Goal: Task Accomplishment & Management: Use online tool/utility

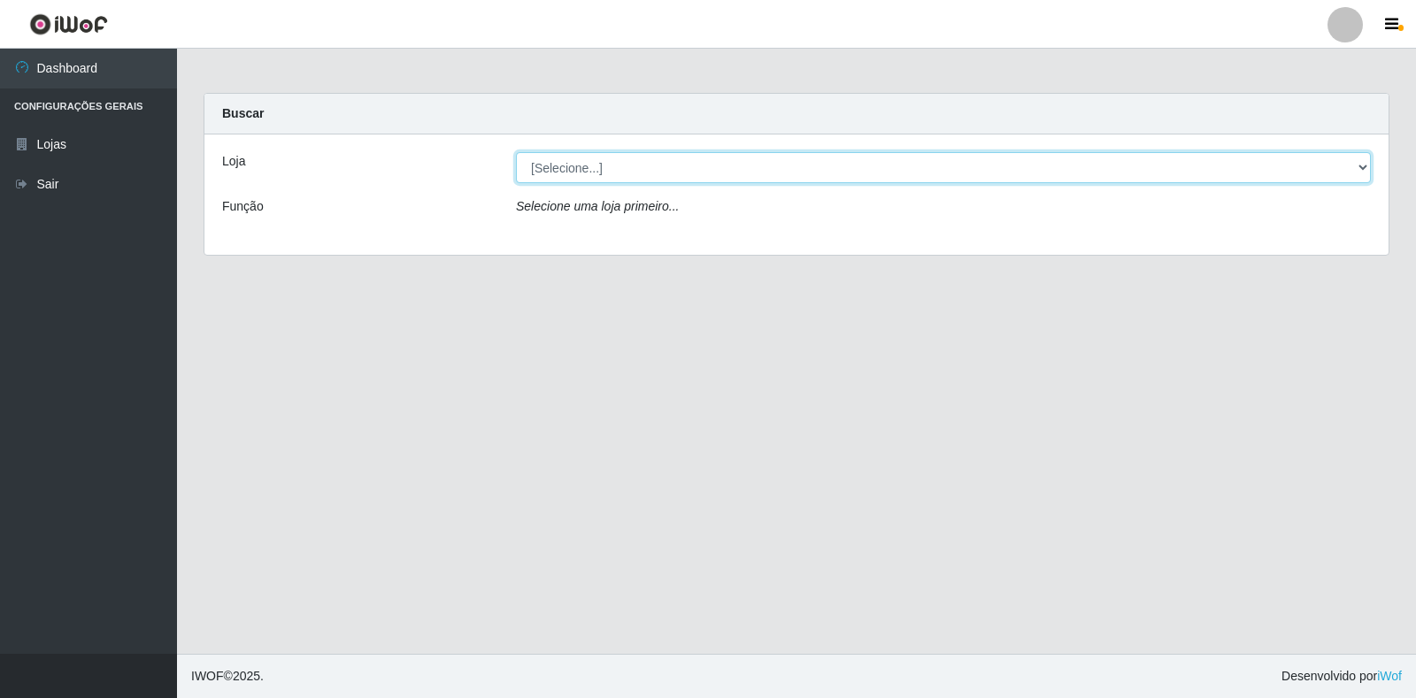
click at [1352, 166] on select "[Selecione...] Extrabom - Loja 18 Goiabeiras" at bounding box center [943, 167] width 855 height 31
select select "501"
click at [516, 152] on select "[Selecione...] Extrabom - Loja 18 Goiabeiras" at bounding box center [943, 167] width 855 height 31
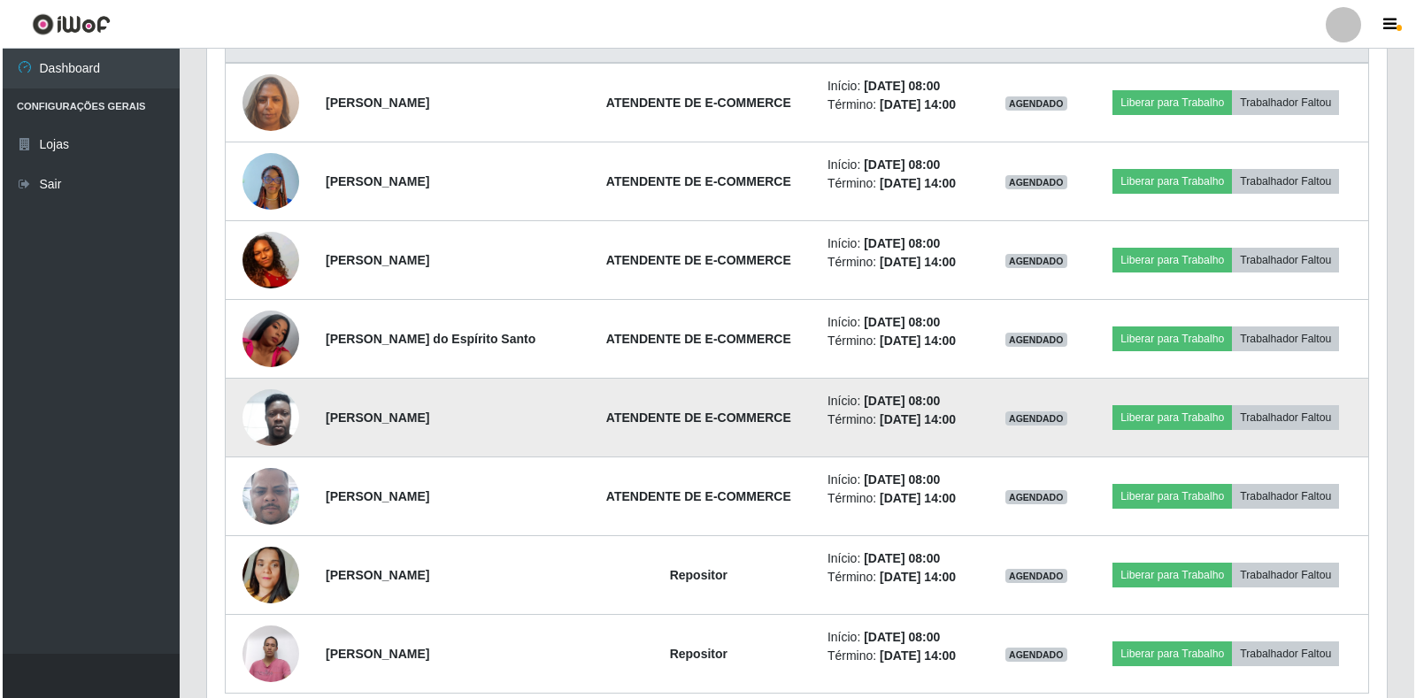
scroll to position [615, 0]
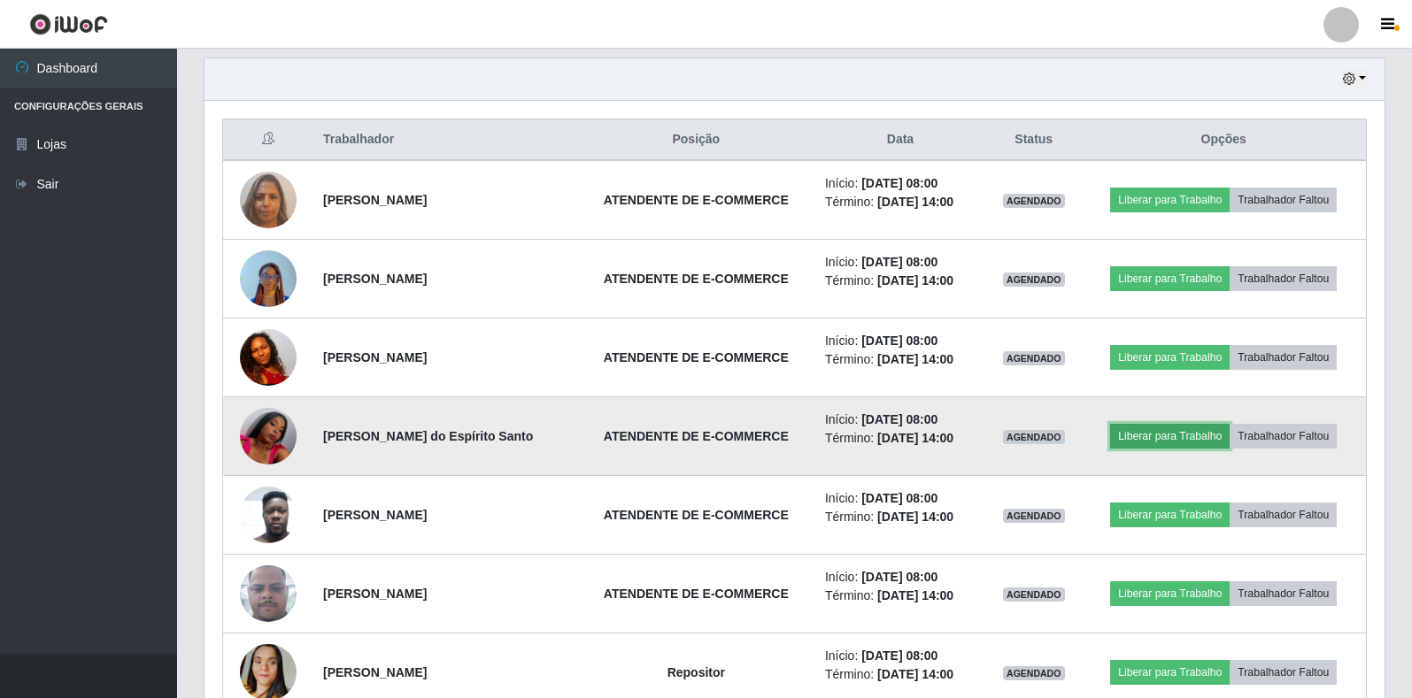
click at [1193, 437] on button "Liberar para Trabalho" at bounding box center [1169, 436] width 119 height 25
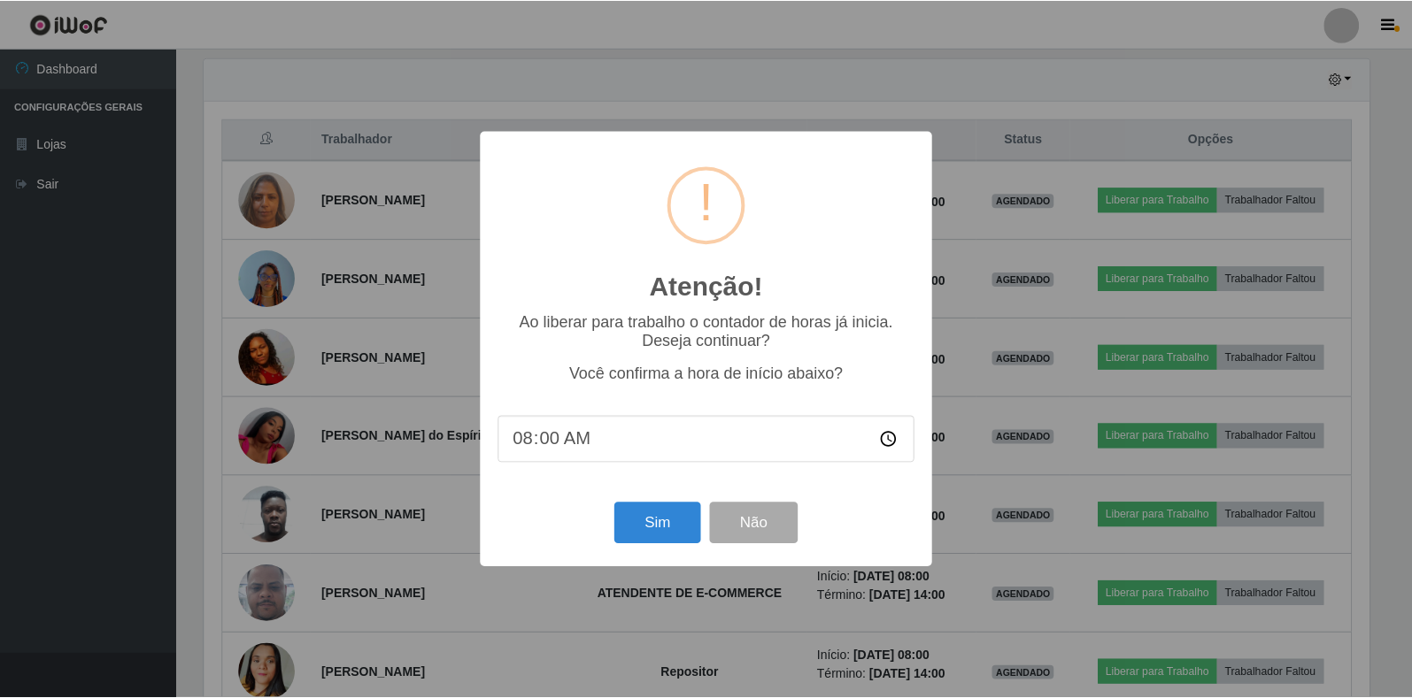
scroll to position [367, 1169]
click at [653, 537] on button "Sim" at bounding box center [659, 524] width 86 height 42
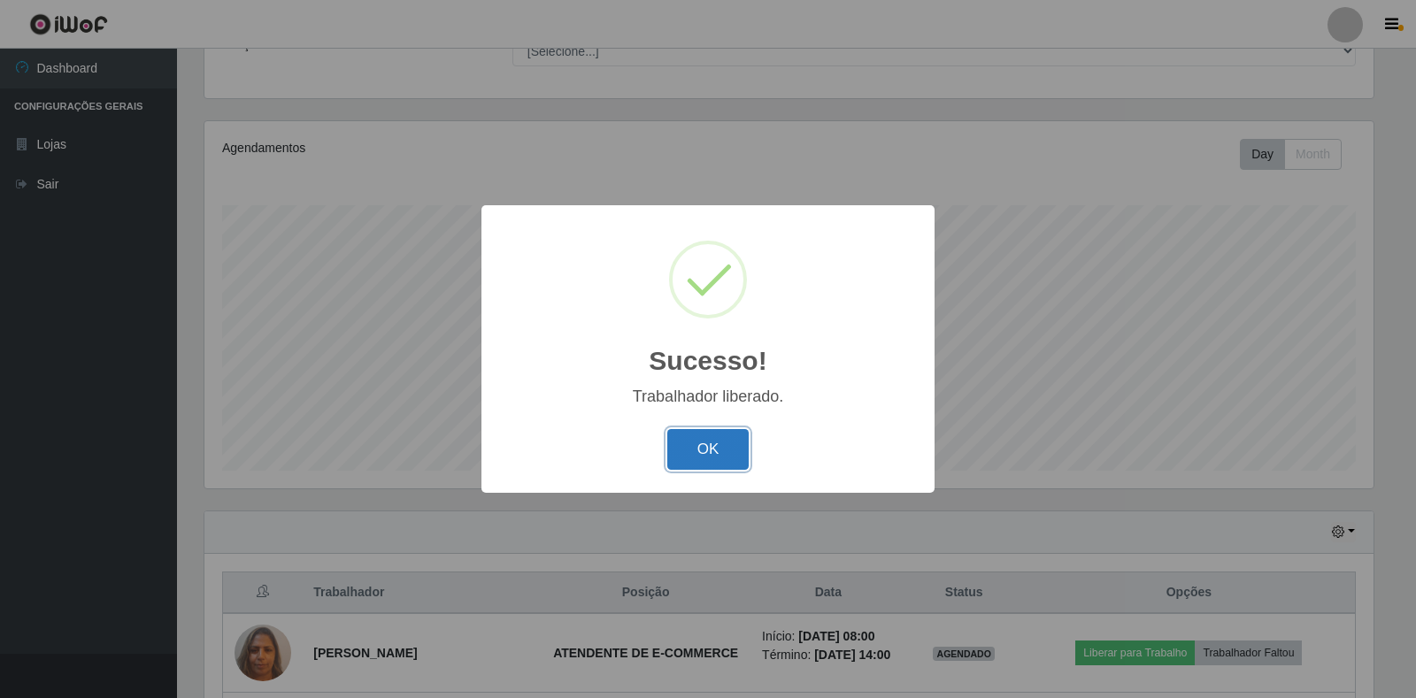
click at [710, 437] on button "OK" at bounding box center [708, 450] width 82 height 42
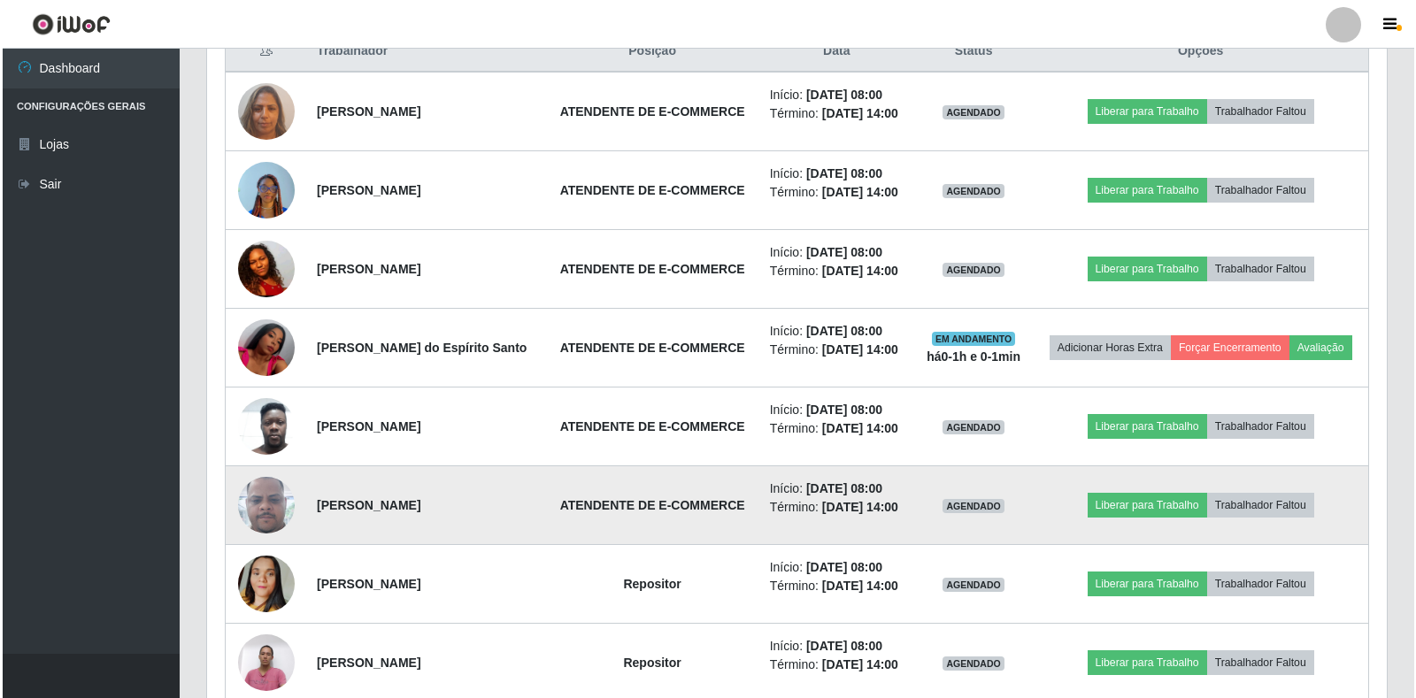
scroll to position [615, 0]
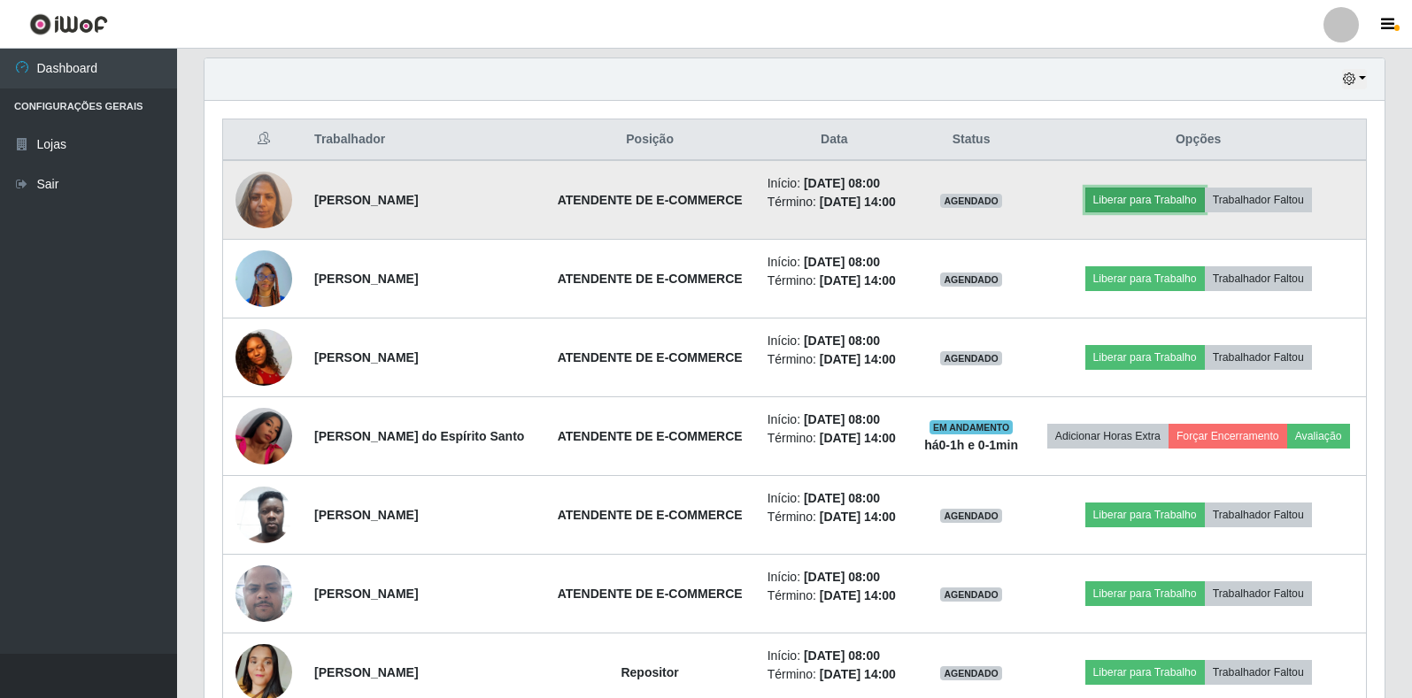
click at [1158, 208] on button "Liberar para Trabalho" at bounding box center [1144, 200] width 119 height 25
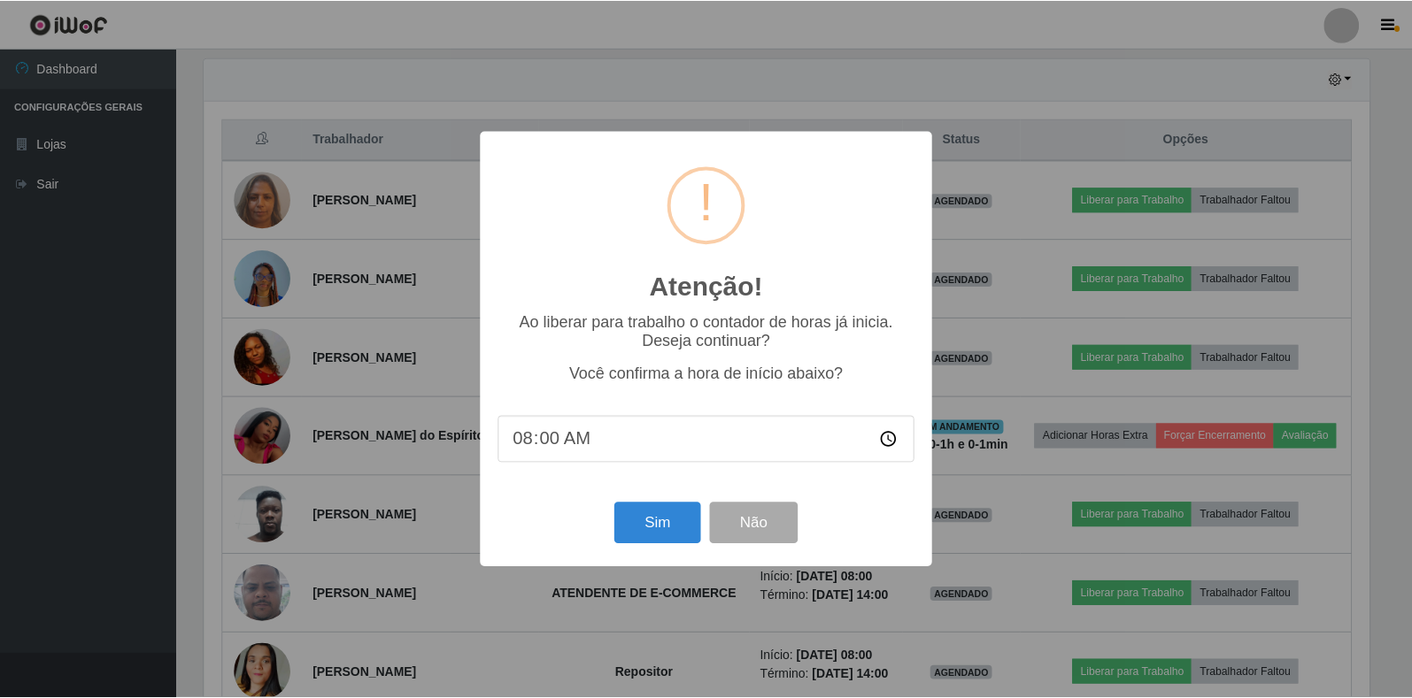
scroll to position [367, 1169]
click at [651, 535] on button "Sim" at bounding box center [659, 524] width 86 height 42
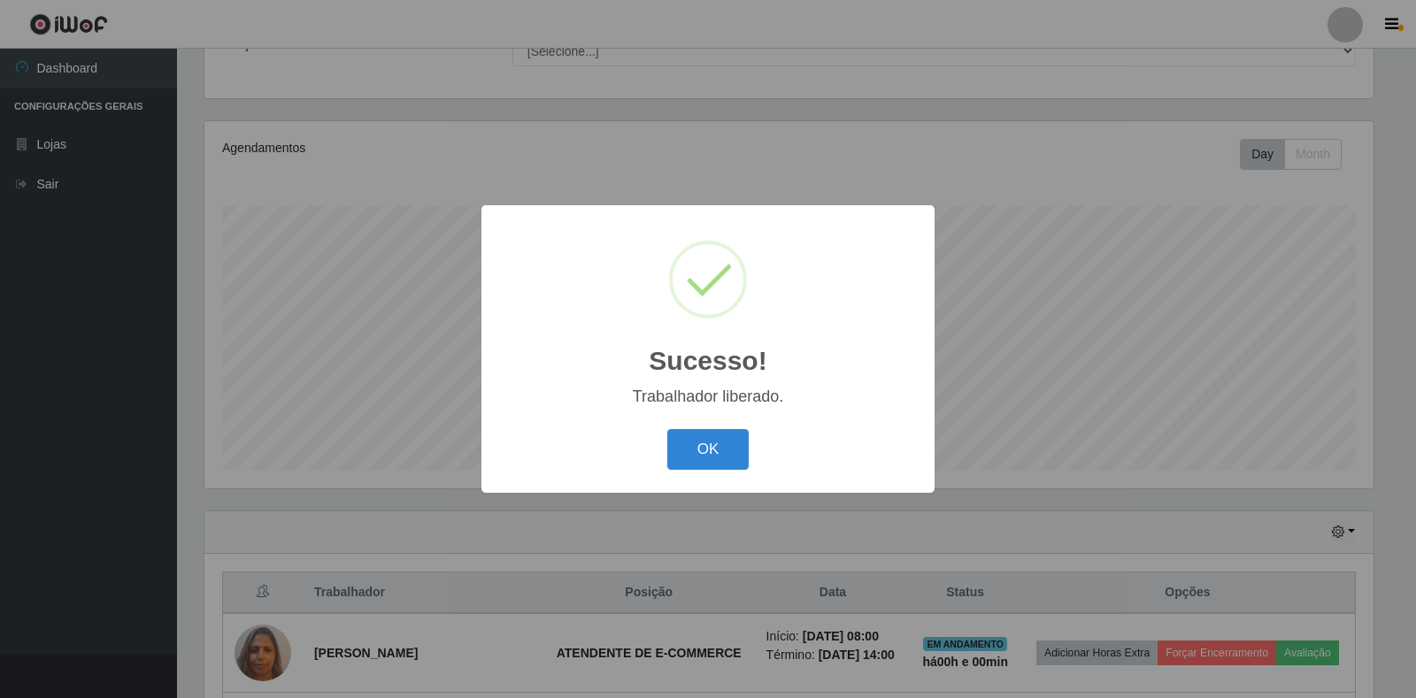
click at [666, 457] on div "OK Cancel" at bounding box center [708, 449] width 418 height 50
click at [721, 455] on button "OK" at bounding box center [708, 450] width 82 height 42
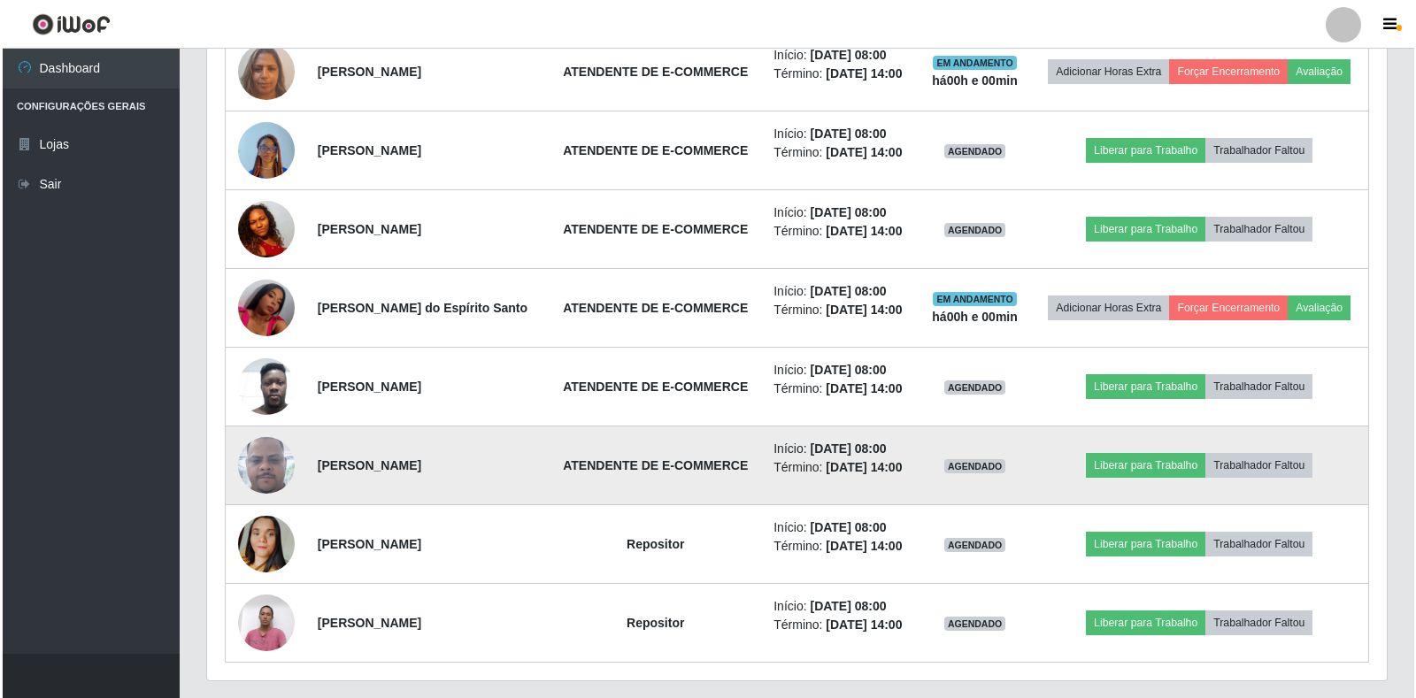
scroll to position [792, 0]
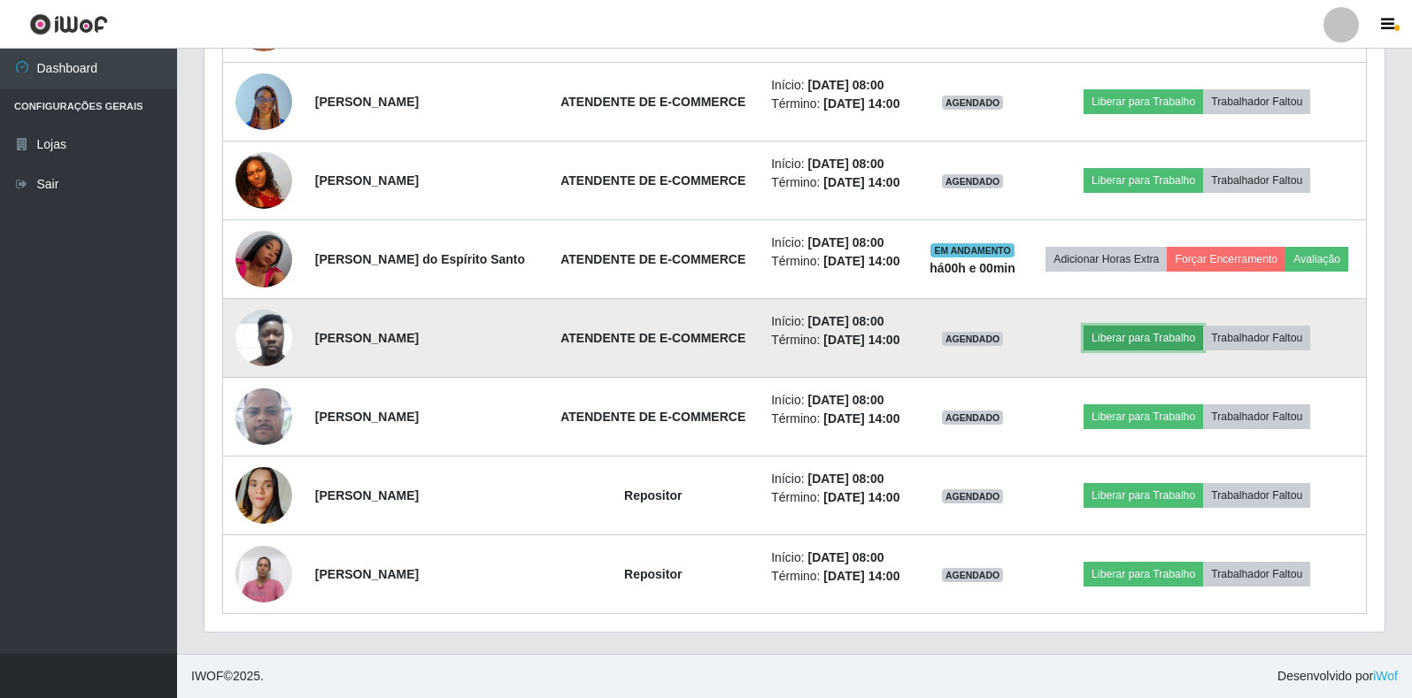
click at [1111, 334] on button "Liberar para Trabalho" at bounding box center [1142, 338] width 119 height 25
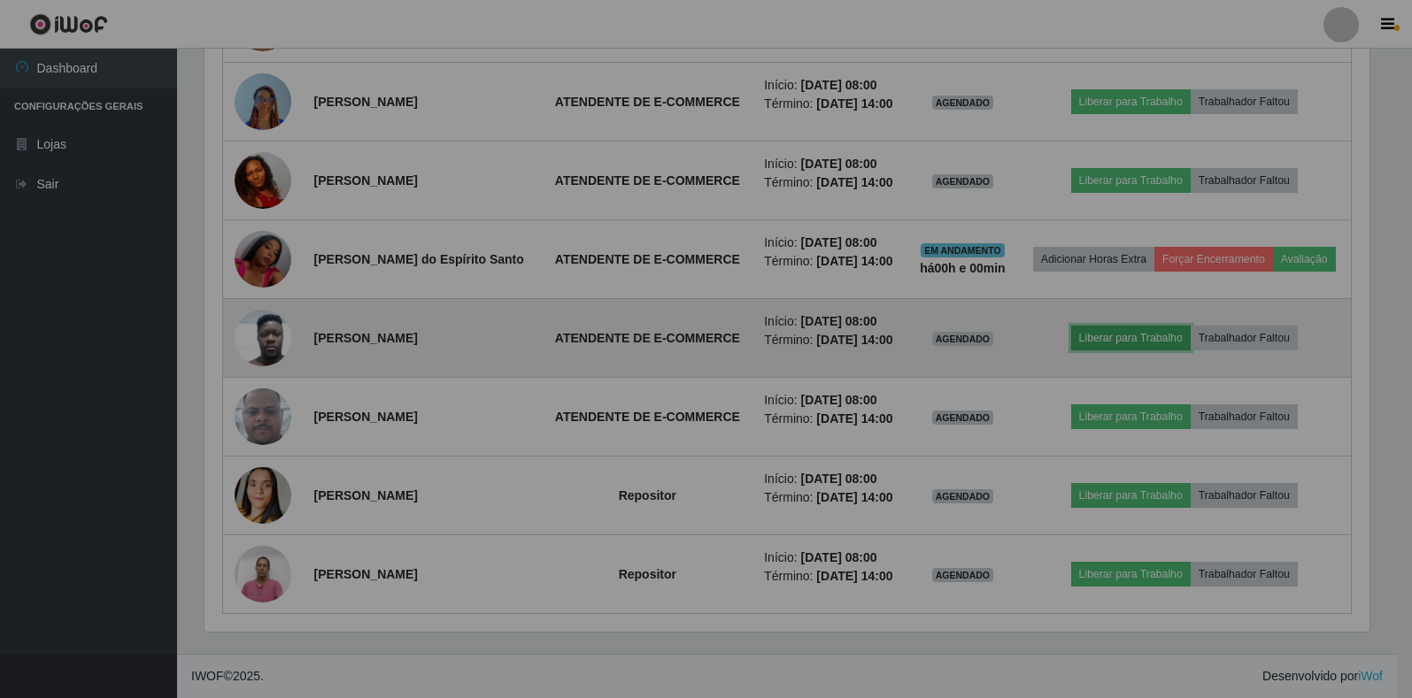
scroll to position [367, 1180]
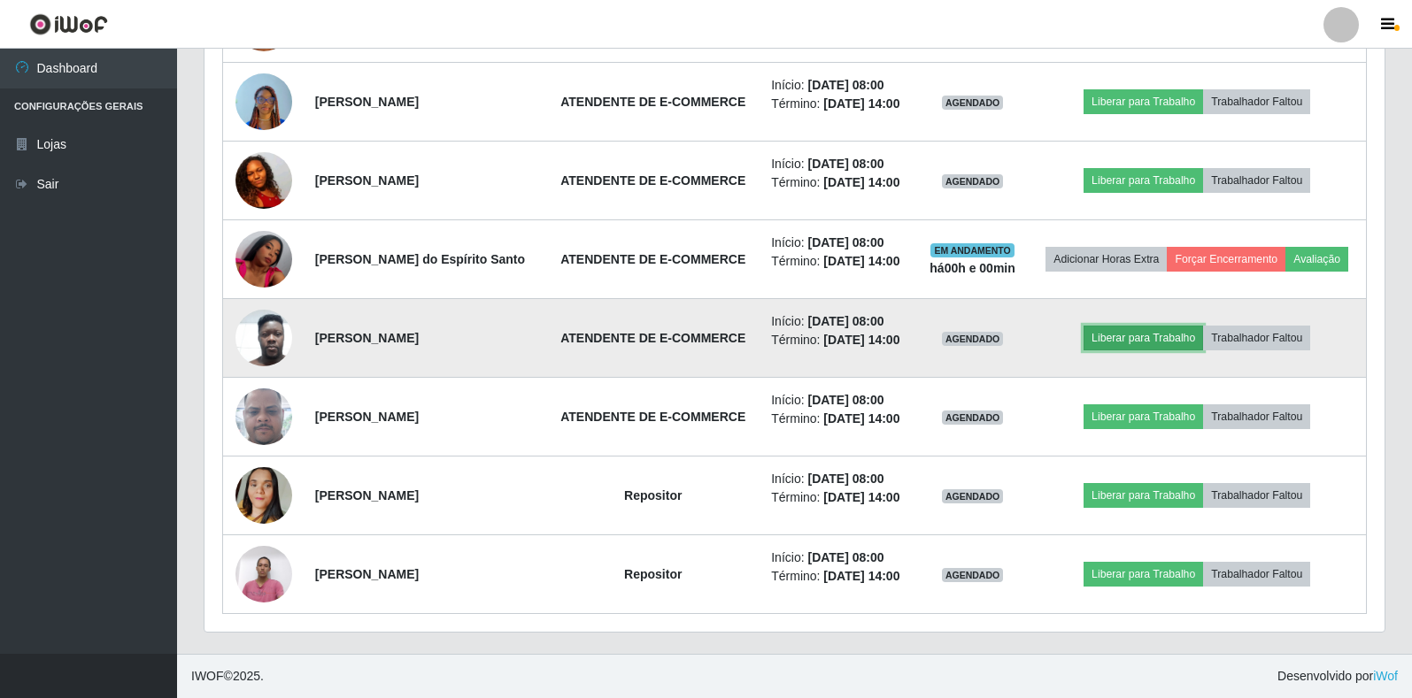
click at [1172, 341] on button "Liberar para Trabalho" at bounding box center [1142, 338] width 119 height 25
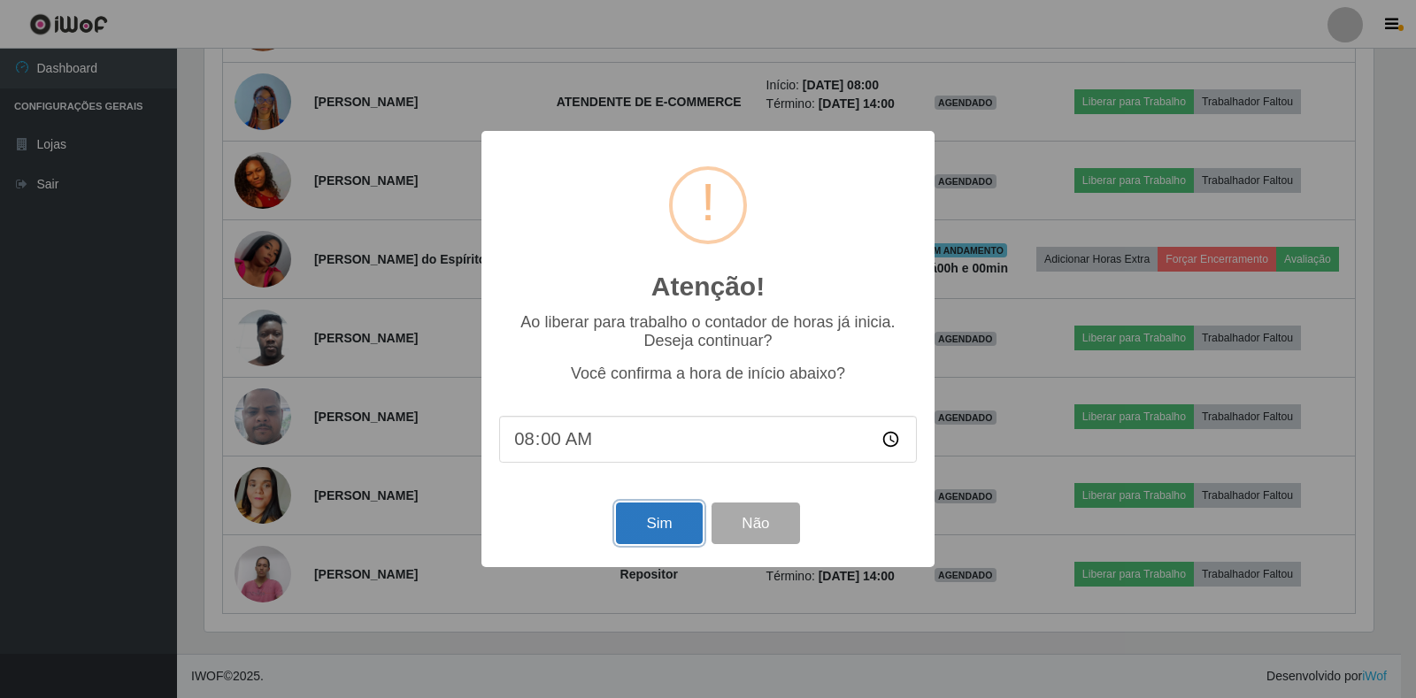
click at [642, 543] on button "Sim" at bounding box center [659, 524] width 86 height 42
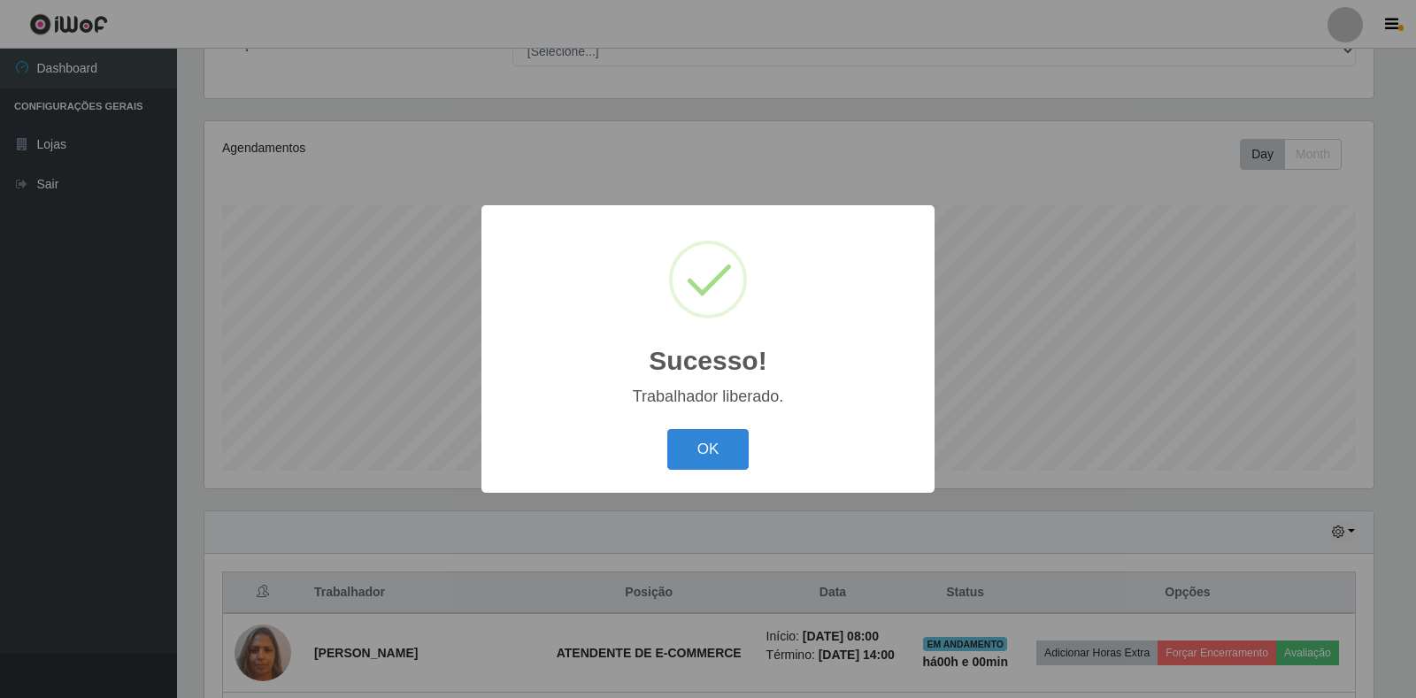
click at [750, 447] on div "OK Cancel" at bounding box center [708, 449] width 418 height 50
click at [731, 451] on button "OK" at bounding box center [708, 450] width 82 height 42
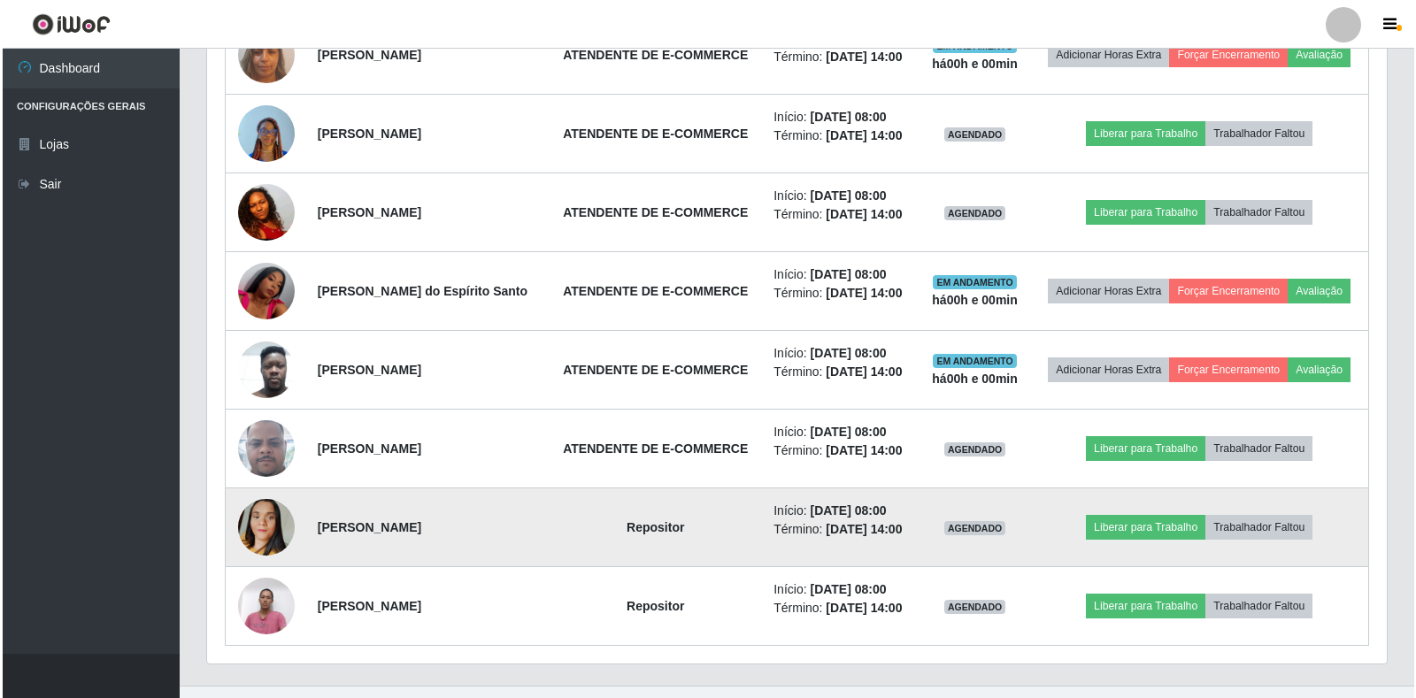
scroll to position [792, 0]
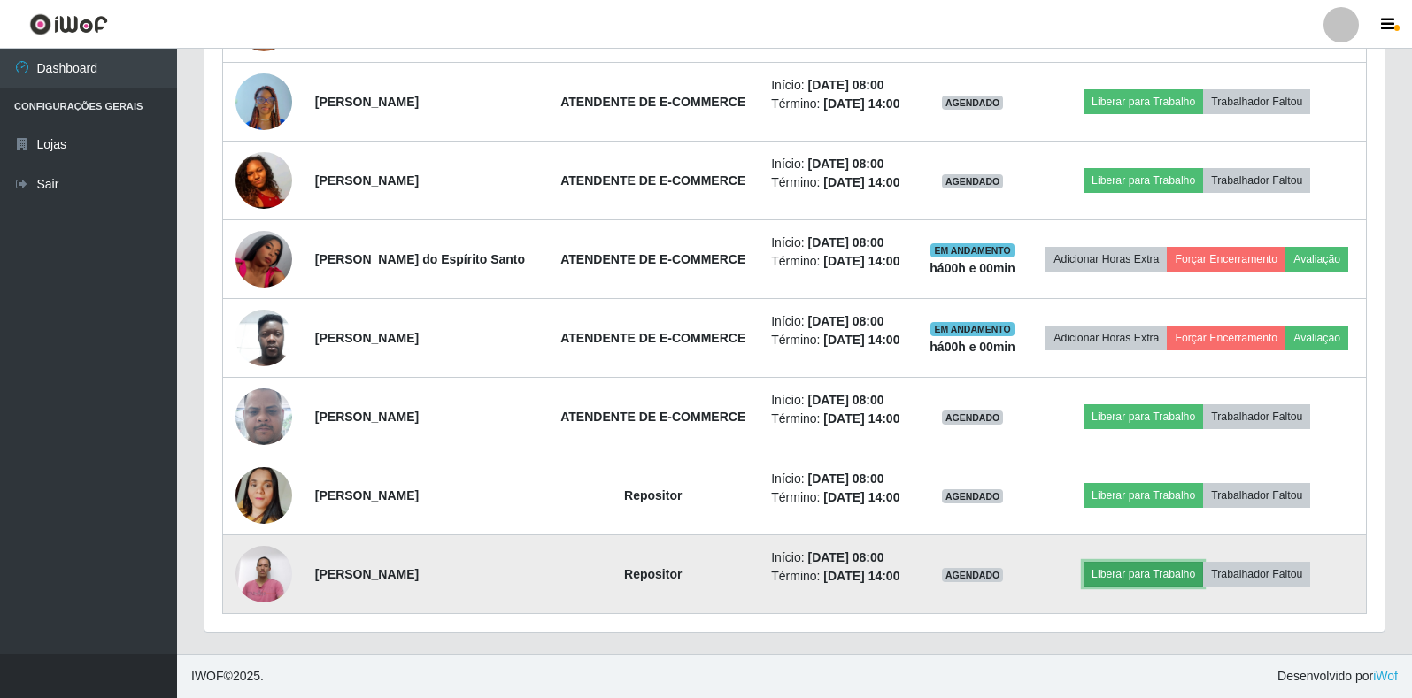
click at [1156, 573] on button "Liberar para Trabalho" at bounding box center [1142, 574] width 119 height 25
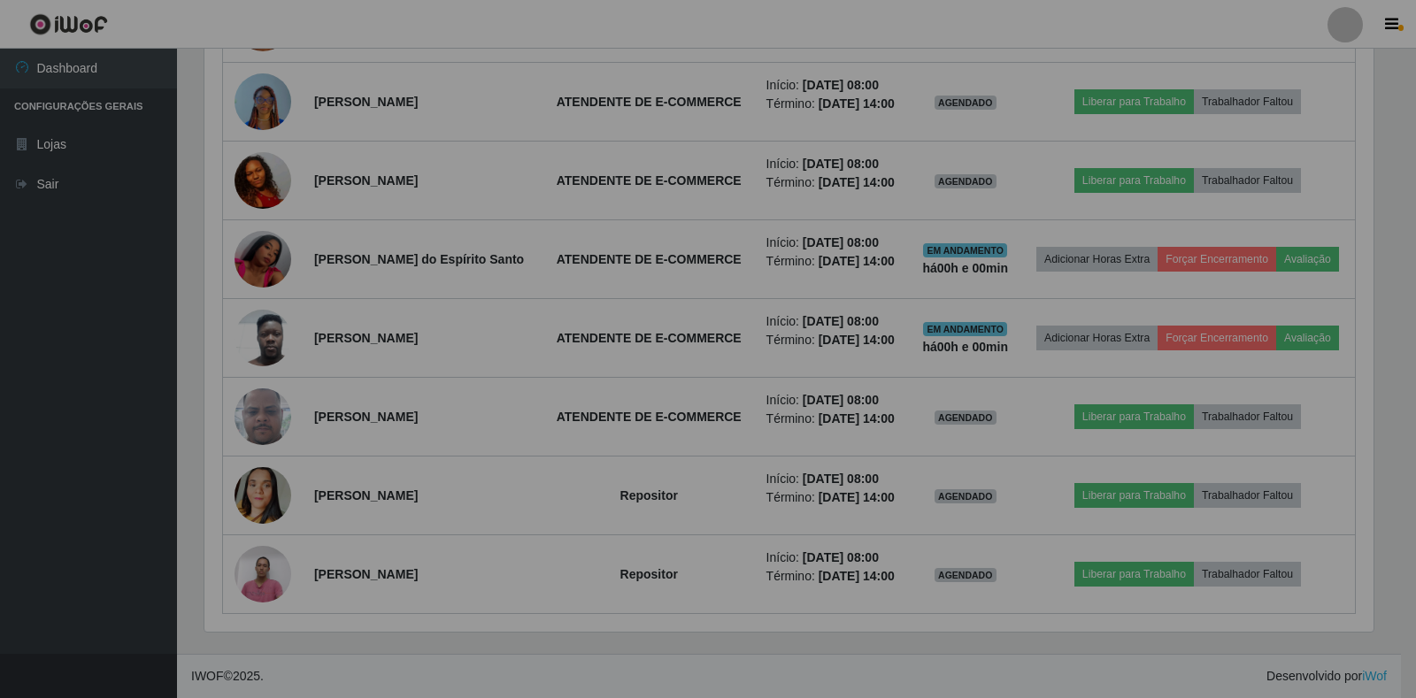
scroll to position [0, 0]
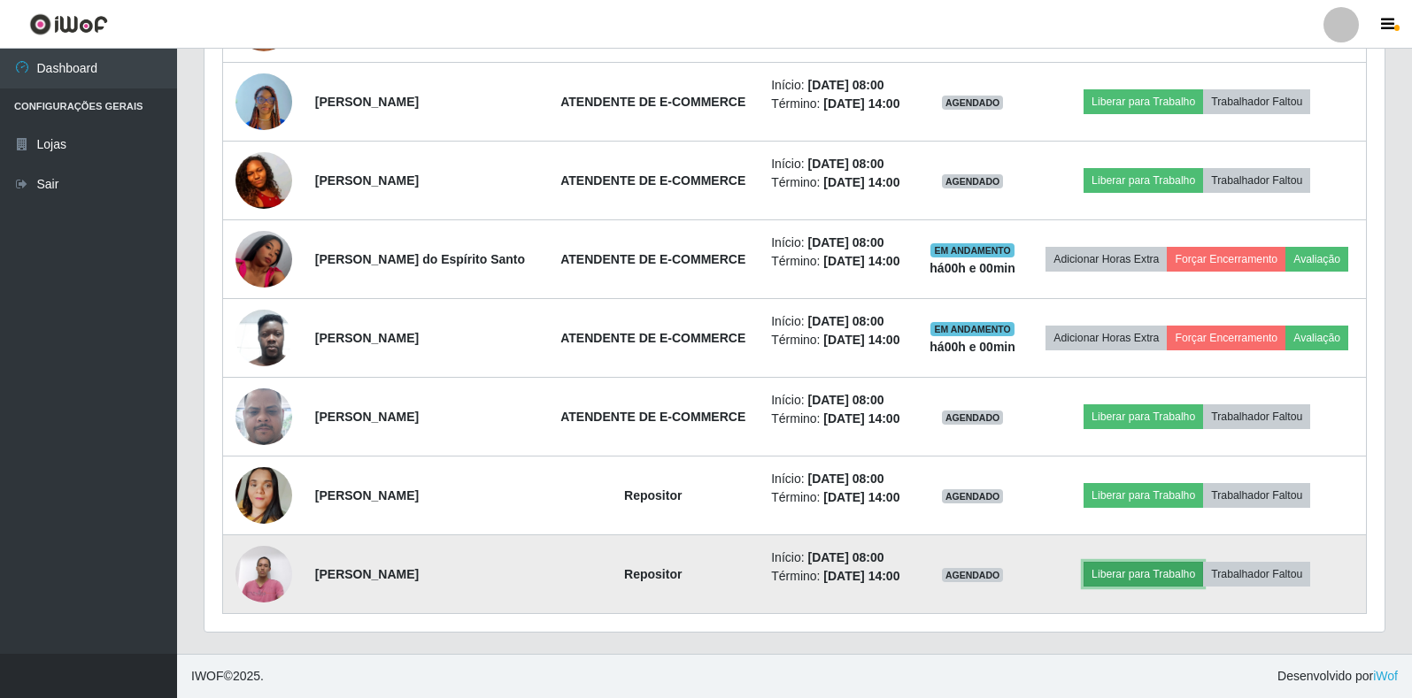
click at [1125, 575] on button "Liberar para Trabalho" at bounding box center [1142, 574] width 119 height 25
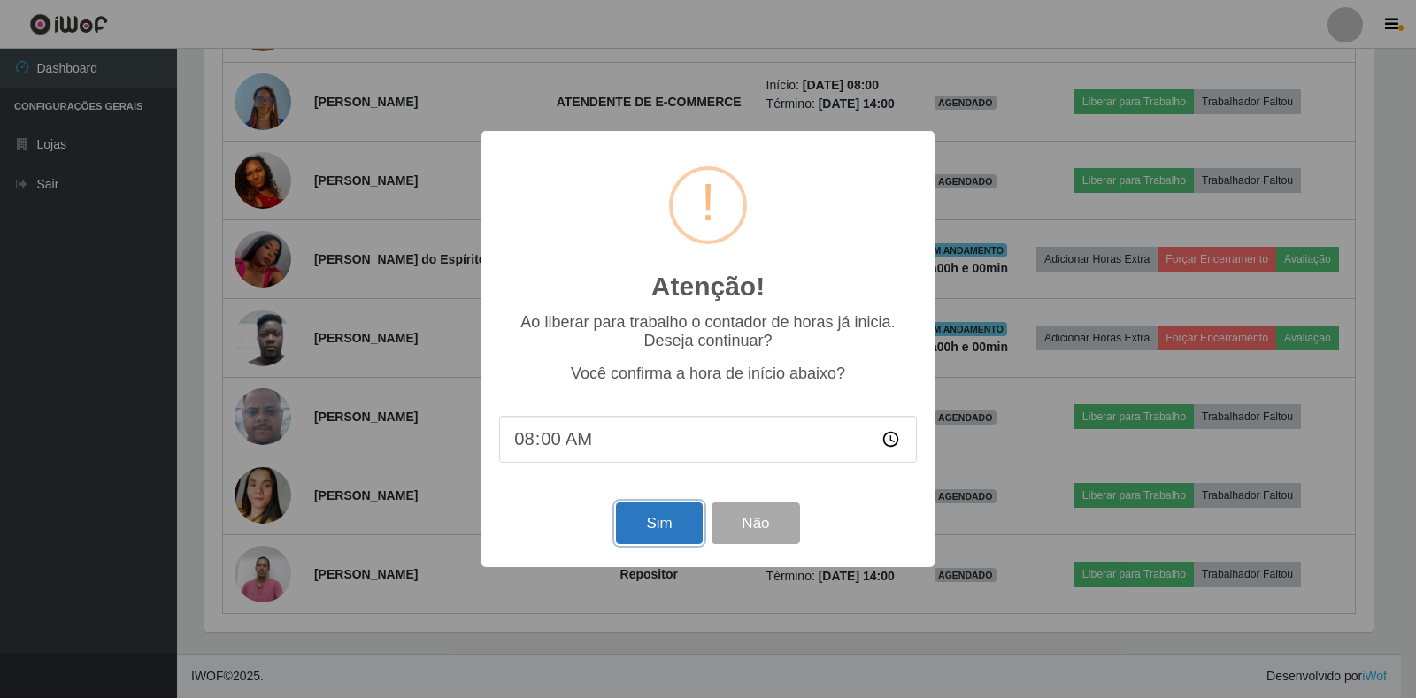
click at [665, 522] on button "Sim" at bounding box center [659, 524] width 86 height 42
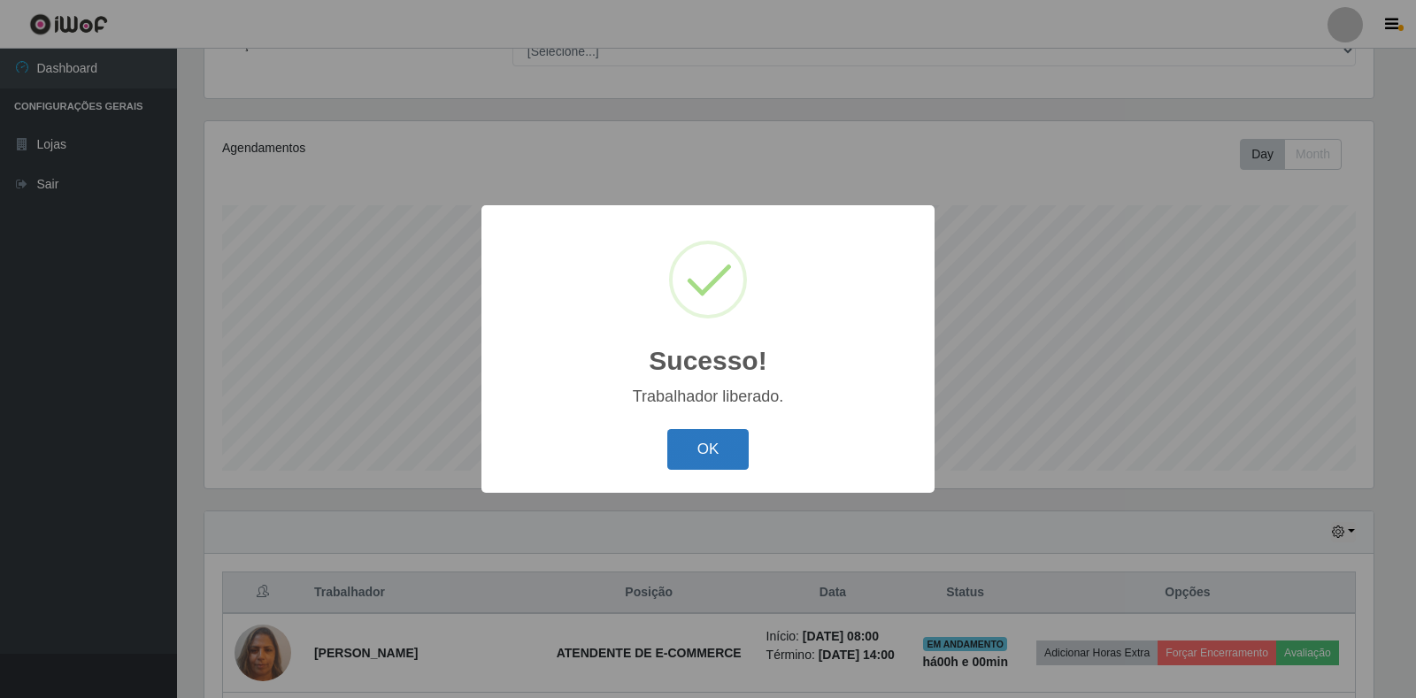
click at [710, 453] on button "OK" at bounding box center [708, 450] width 82 height 42
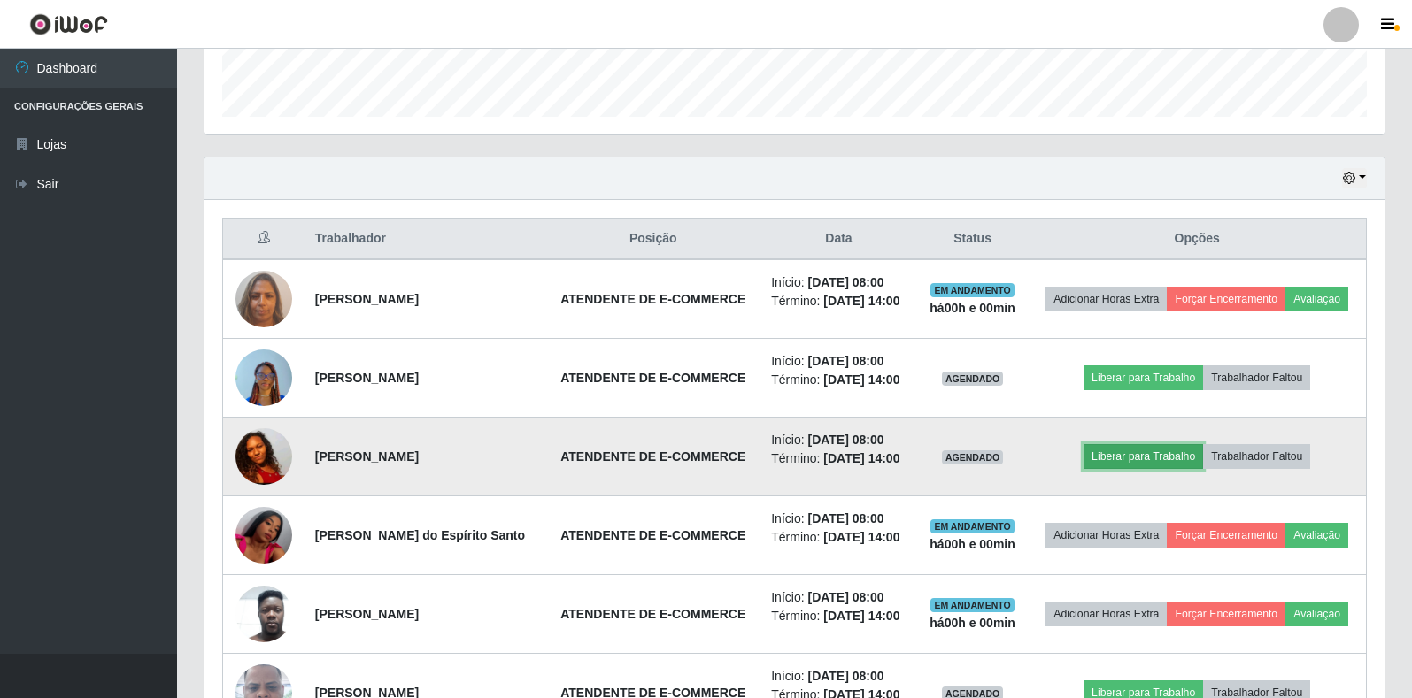
click at [1120, 467] on button "Liberar para Trabalho" at bounding box center [1142, 456] width 119 height 25
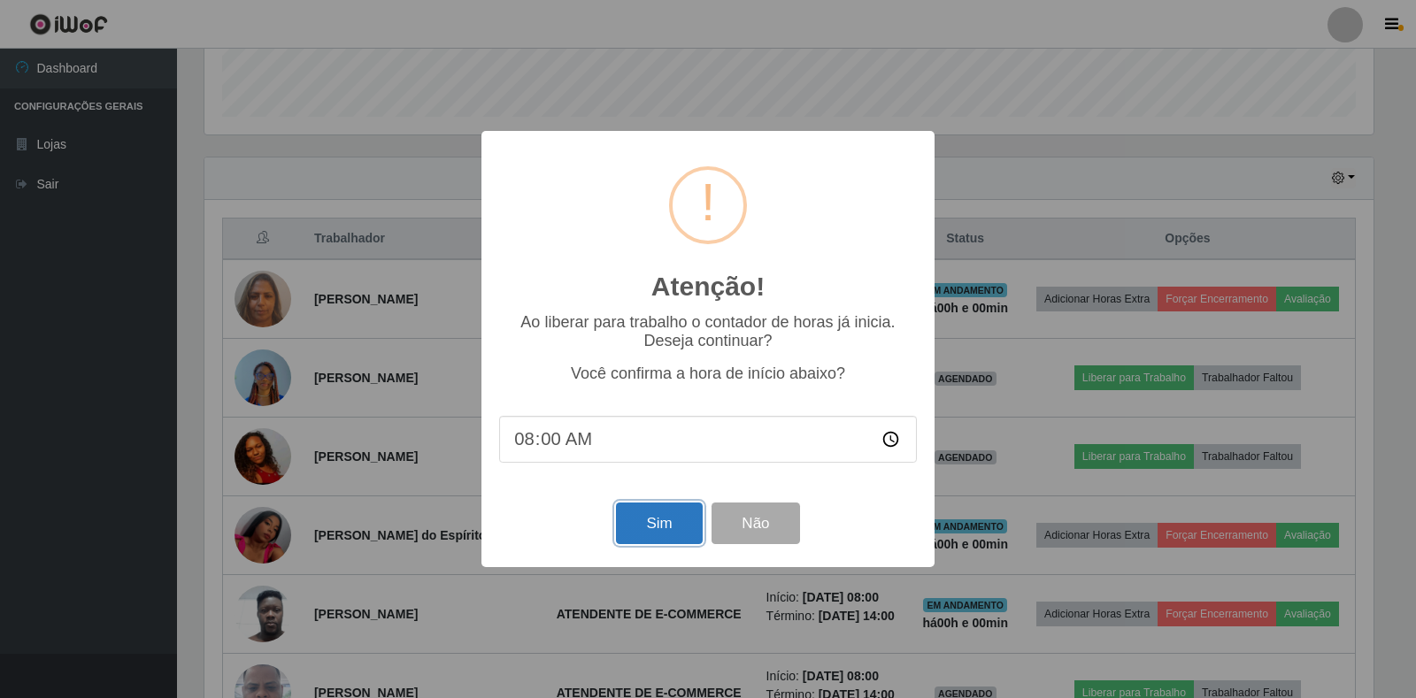
click at [666, 516] on button "Sim" at bounding box center [659, 524] width 86 height 42
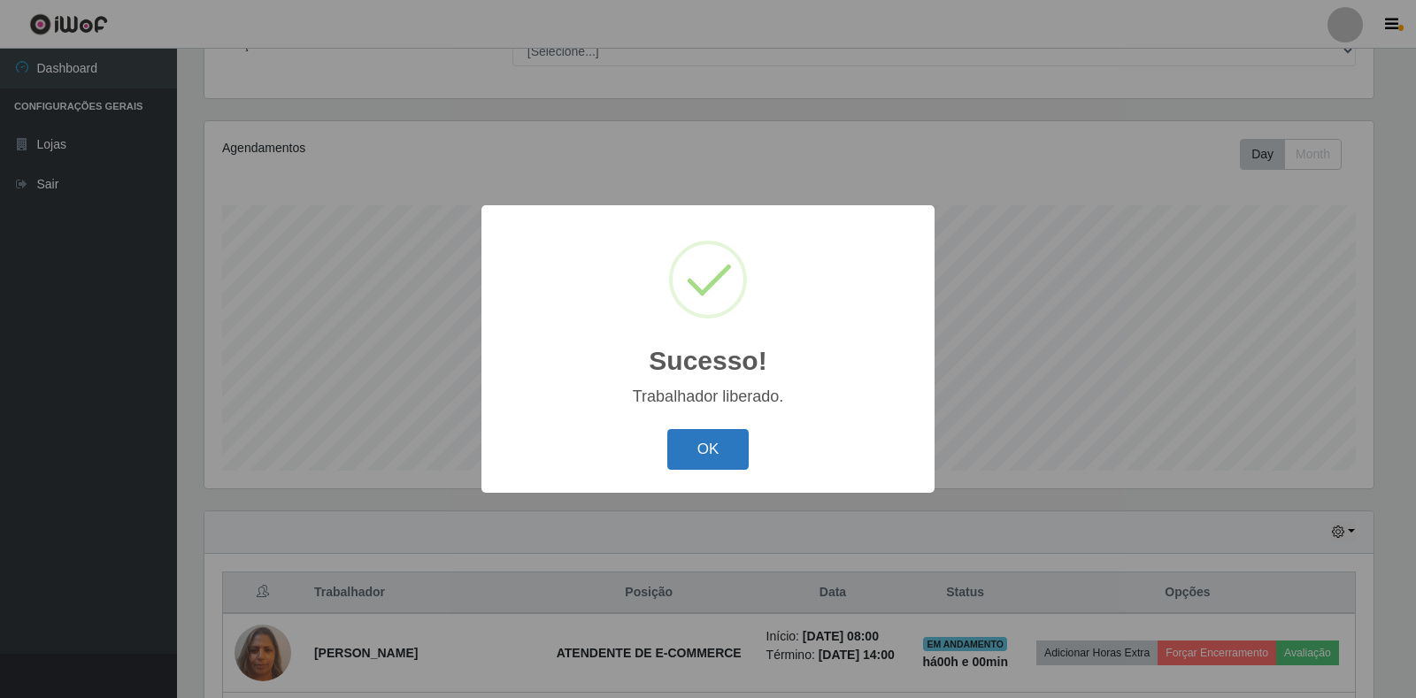
click at [714, 444] on button "OK" at bounding box center [708, 450] width 82 height 42
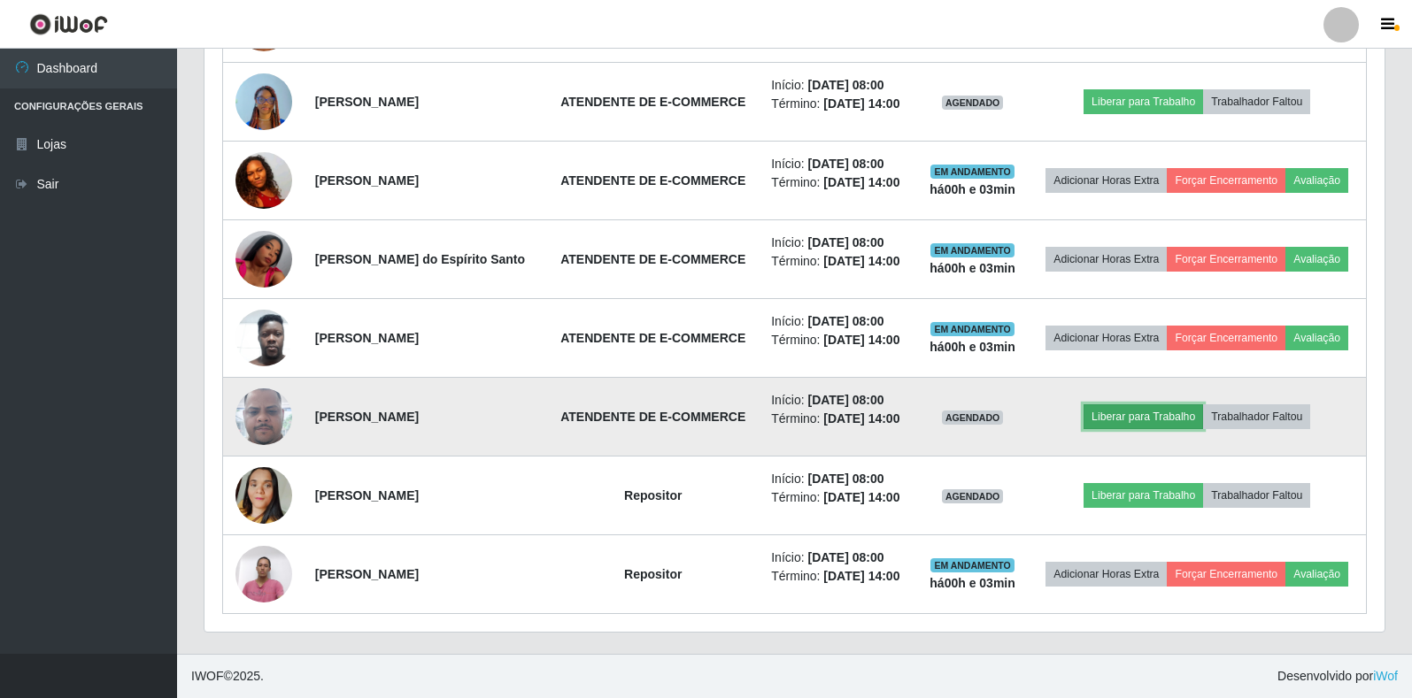
click at [1129, 412] on button "Liberar para Trabalho" at bounding box center [1142, 416] width 119 height 25
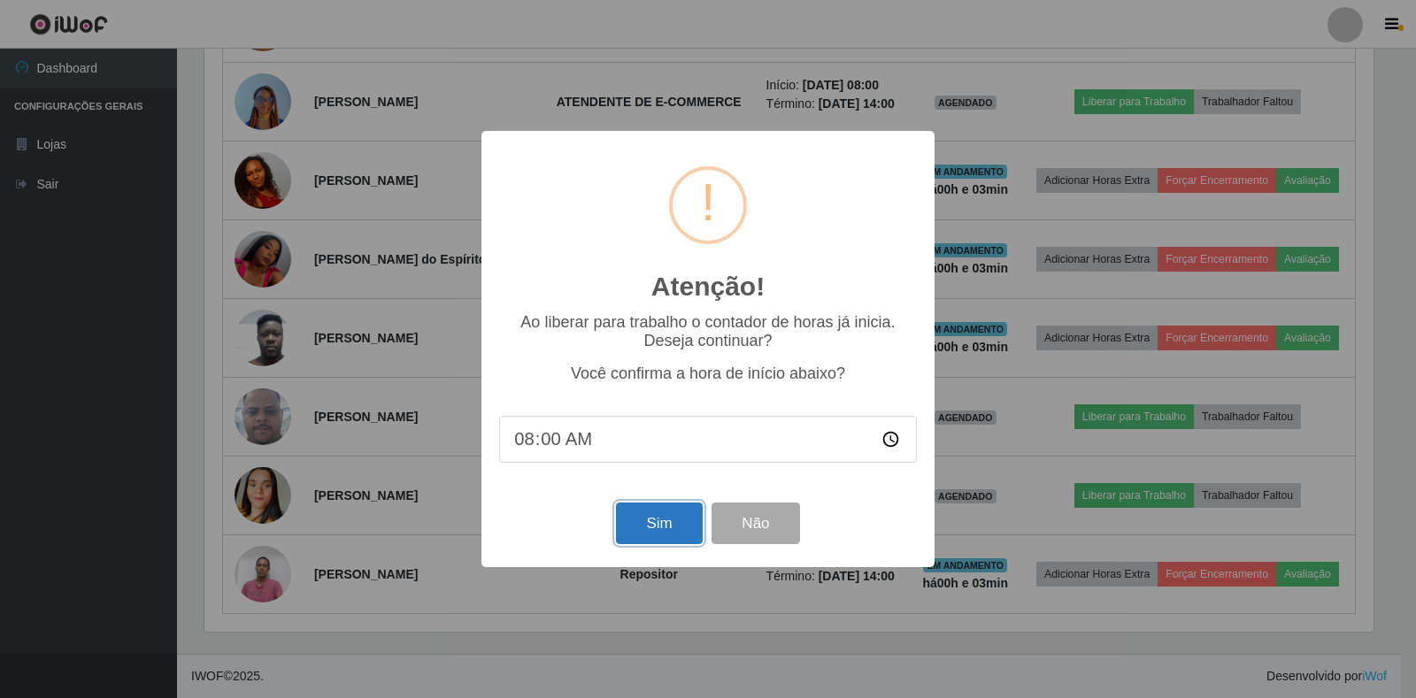
click at [658, 523] on button "Sim" at bounding box center [659, 524] width 86 height 42
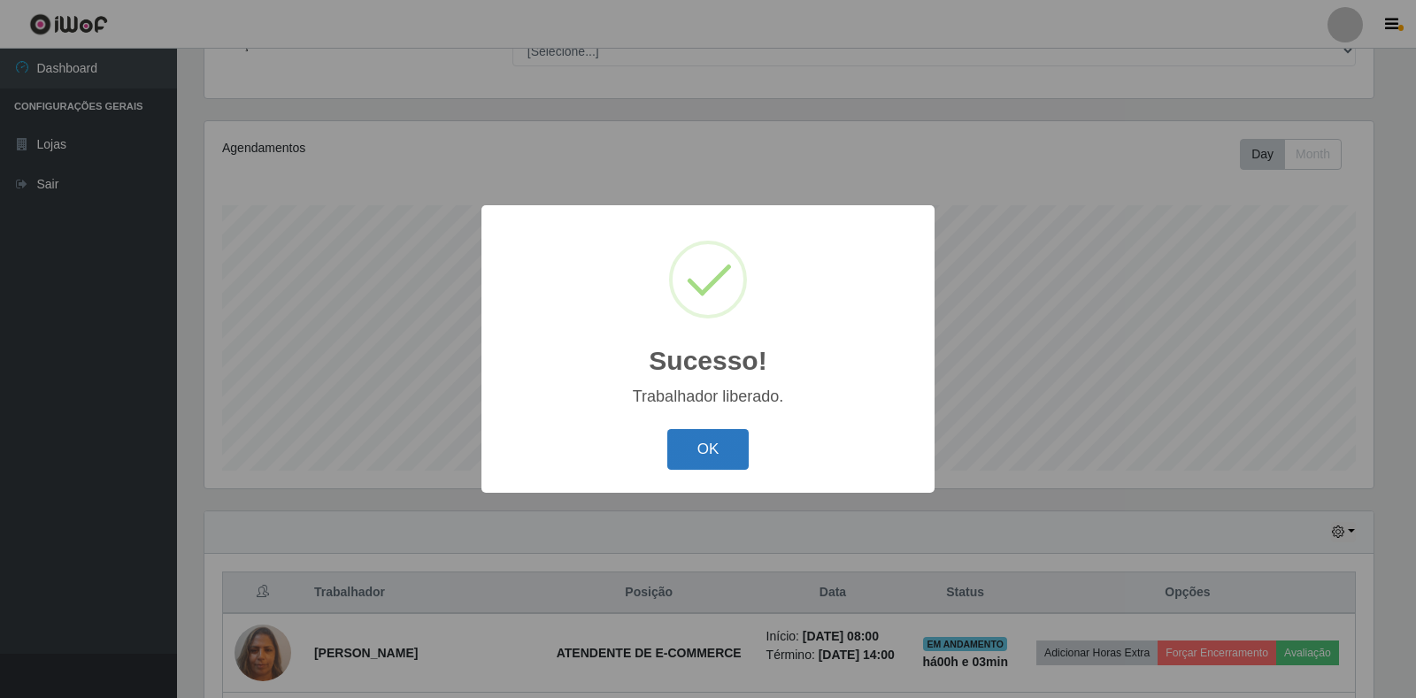
click at [724, 444] on button "OK" at bounding box center [708, 450] width 82 height 42
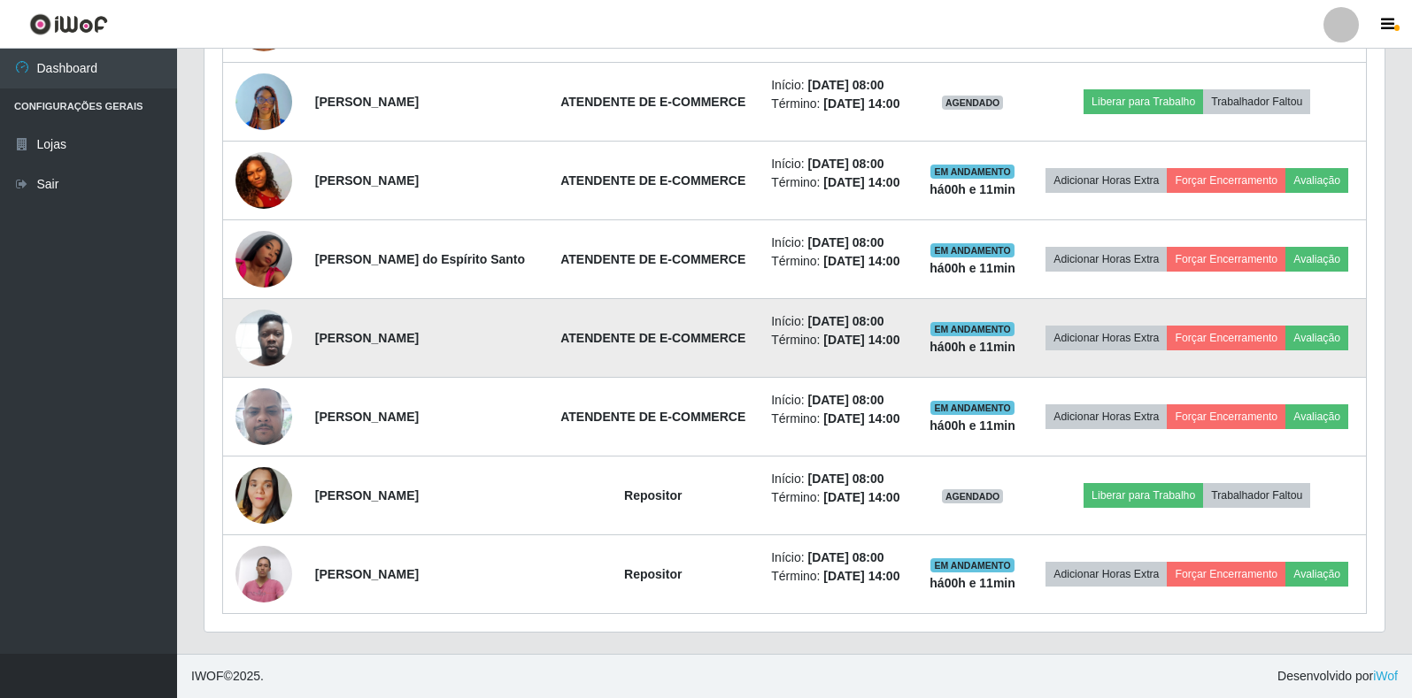
scroll to position [704, 0]
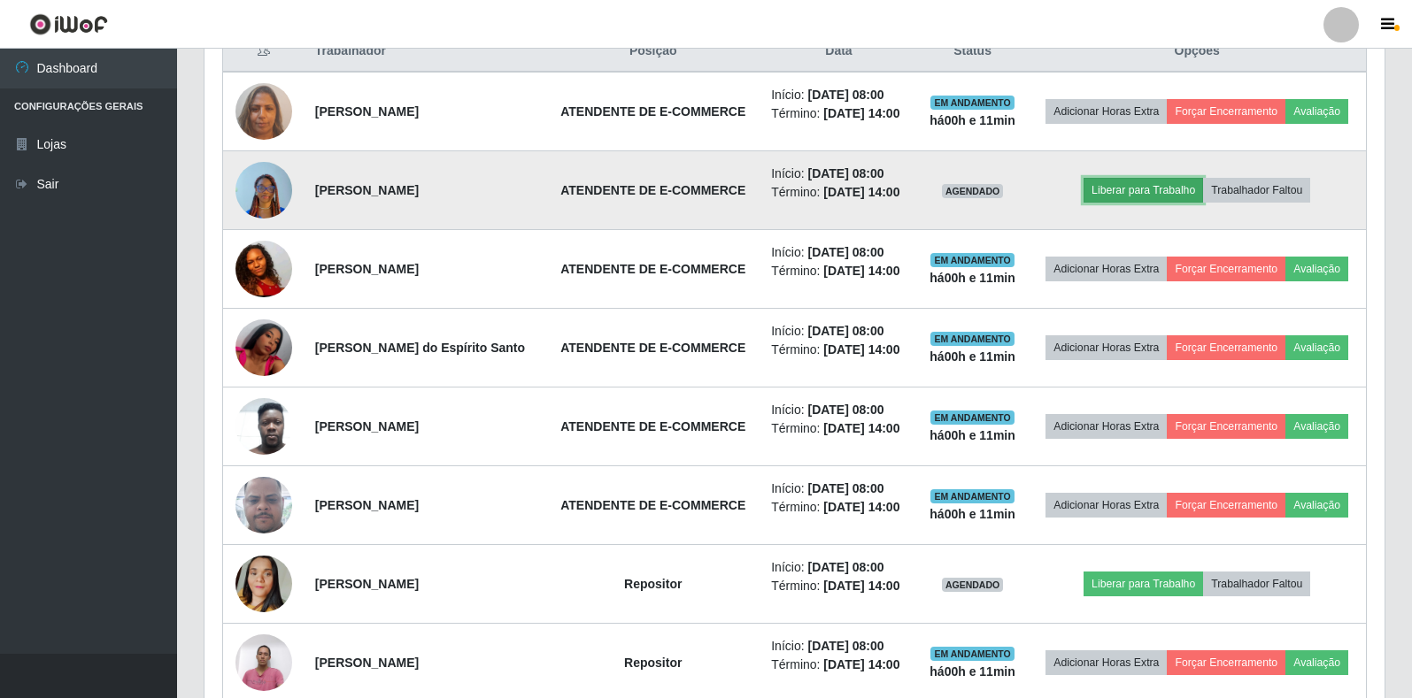
click at [1142, 186] on button "Liberar para Trabalho" at bounding box center [1142, 190] width 119 height 25
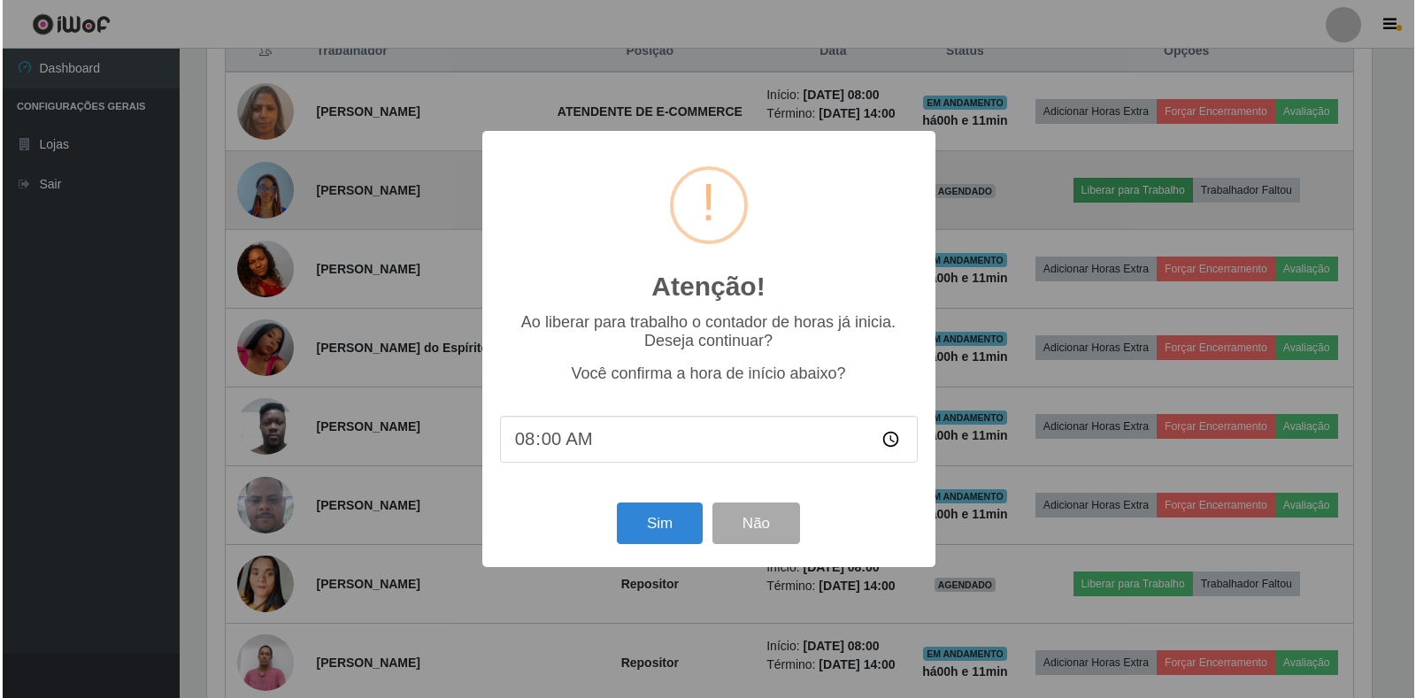
scroll to position [367, 1169]
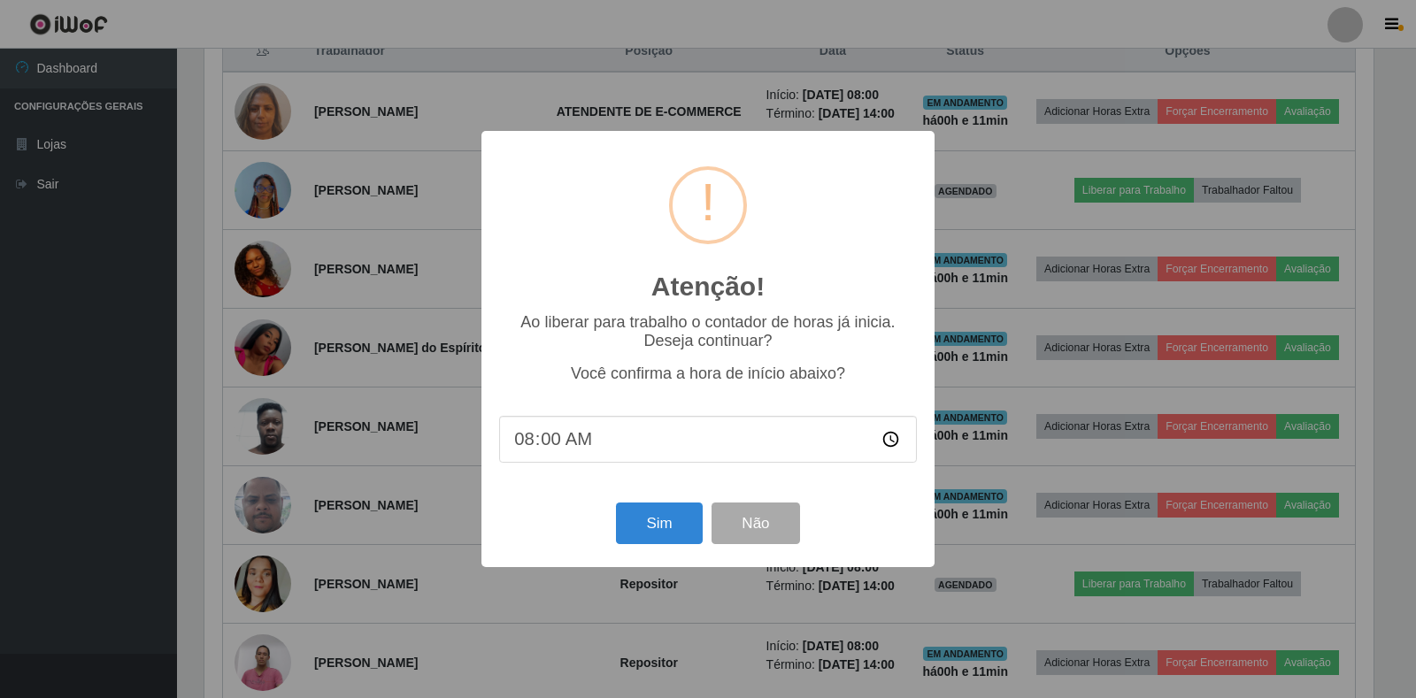
click at [582, 445] on input "08:00" at bounding box center [708, 439] width 418 height 47
click at [562, 443] on input "08:00" at bounding box center [708, 439] width 418 height 47
click at [543, 443] on input "08:00" at bounding box center [708, 439] width 418 height 47
type input "08:11"
type input "08:10"
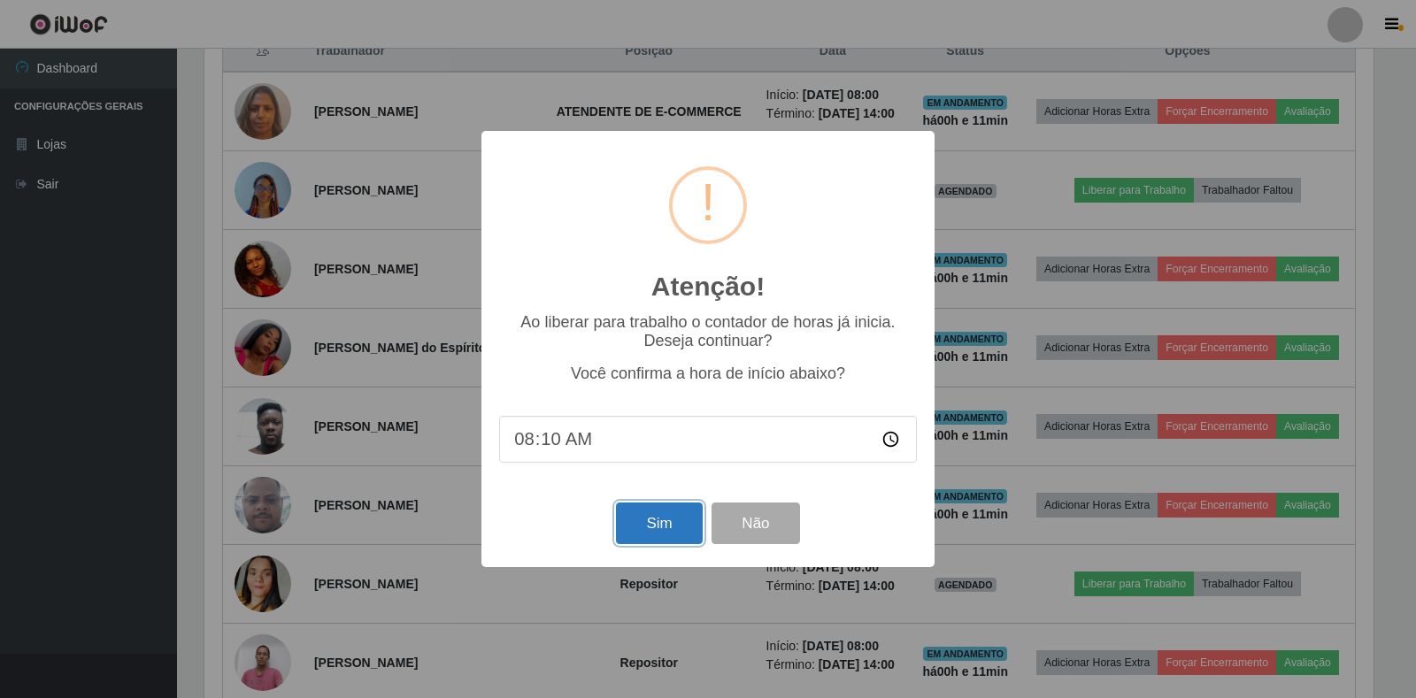
click at [647, 532] on button "Sim" at bounding box center [659, 524] width 86 height 42
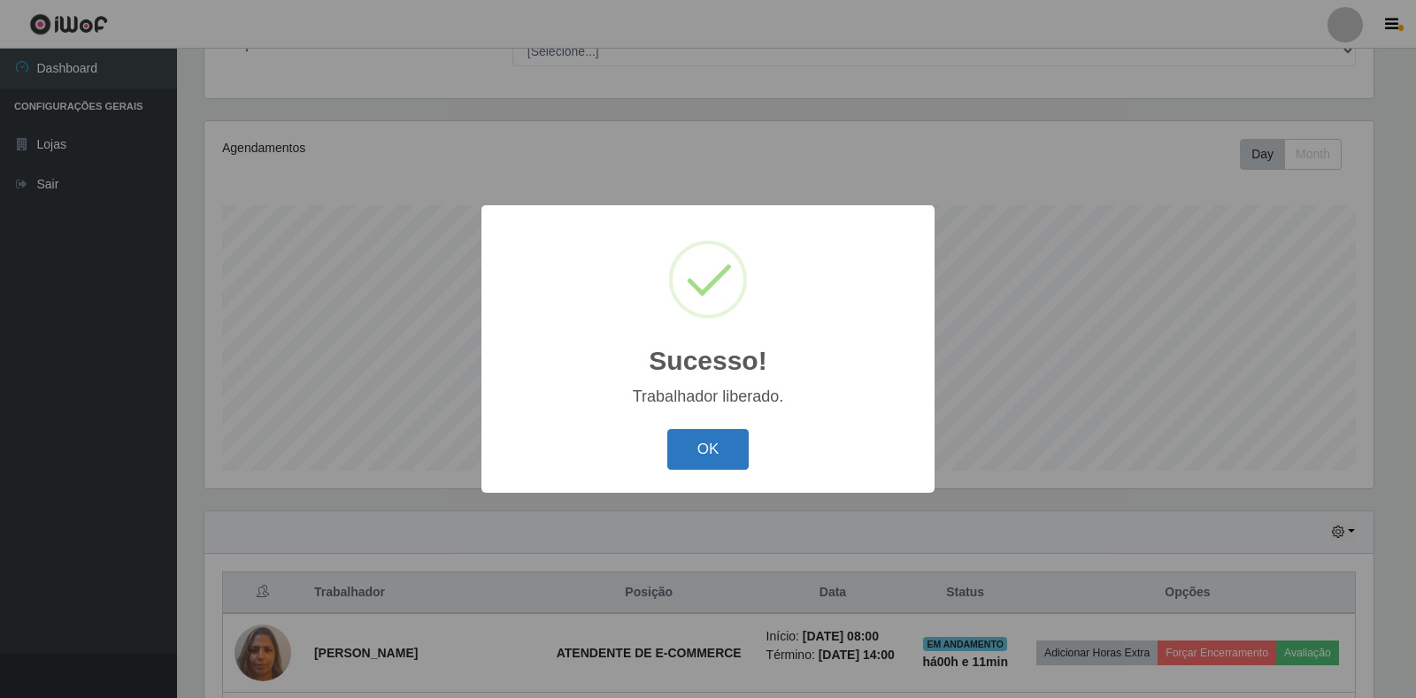
click at [713, 470] on button "OK" at bounding box center [708, 450] width 82 height 42
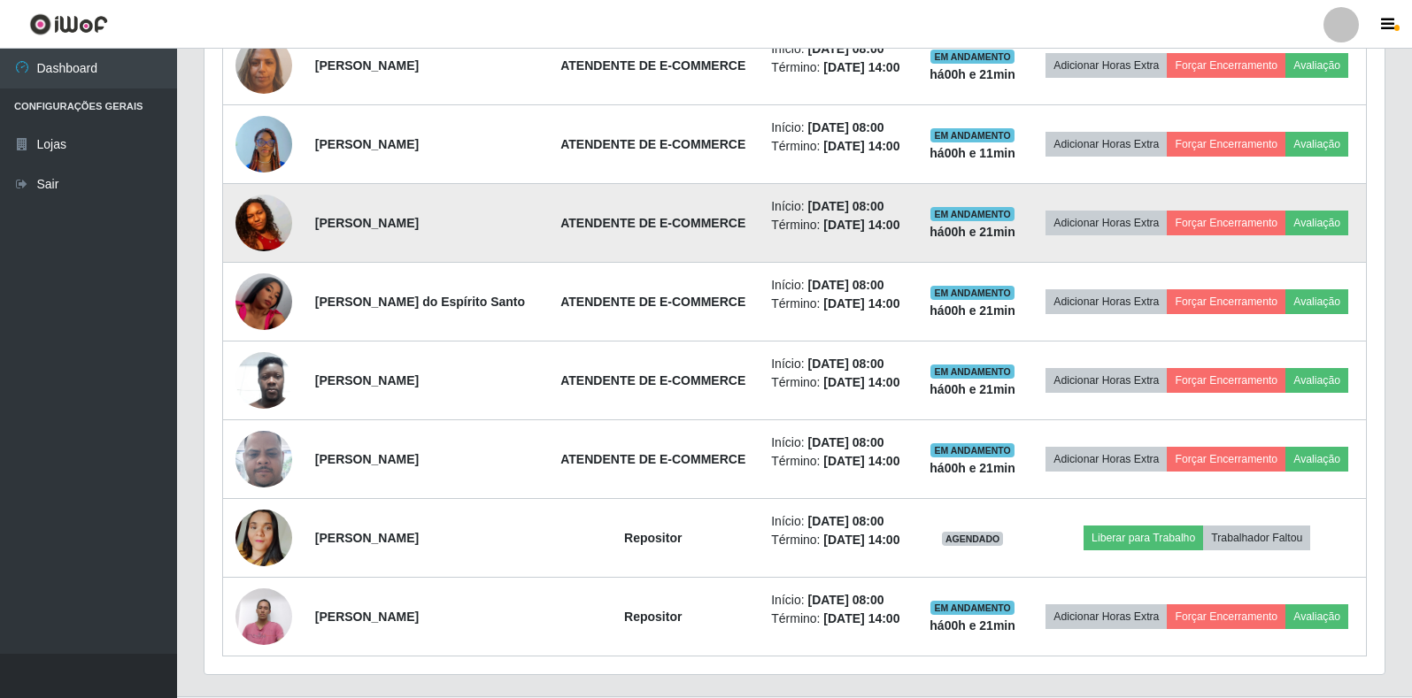
scroll to position [693, 0]
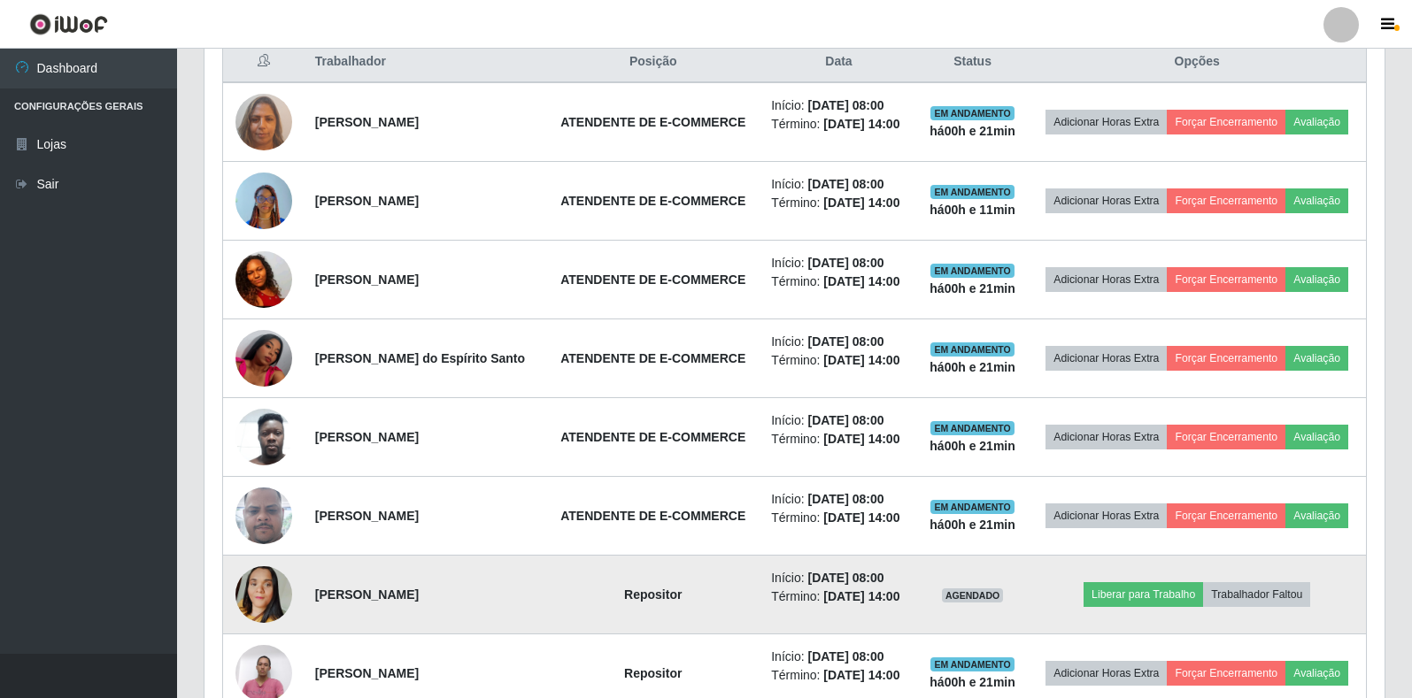
click at [1177, 609] on td "Liberar para Trabalho Trabalhador Faltou" at bounding box center [1197, 595] width 338 height 79
click at [1175, 601] on button "Liberar para Trabalho" at bounding box center [1142, 594] width 119 height 25
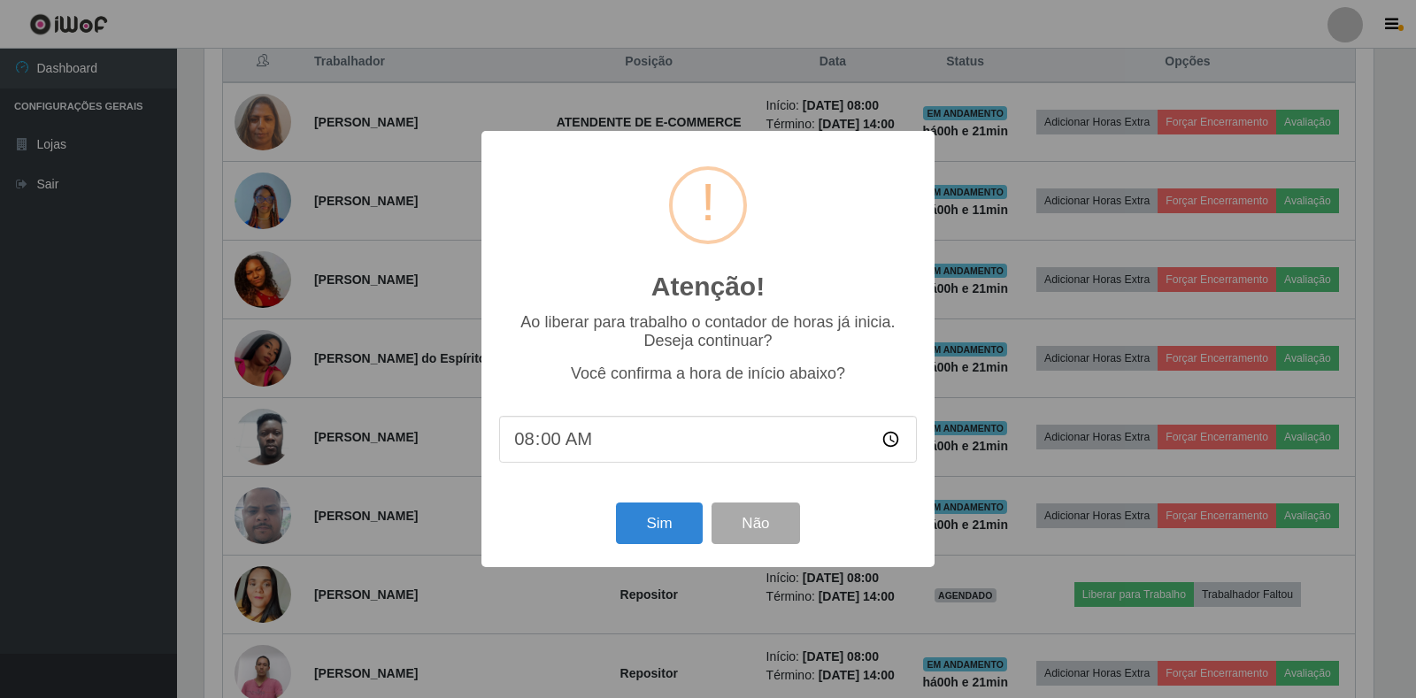
click at [615, 539] on div "Sim Não" at bounding box center [708, 523] width 418 height 50
click at [642, 534] on button "Sim" at bounding box center [659, 524] width 86 height 42
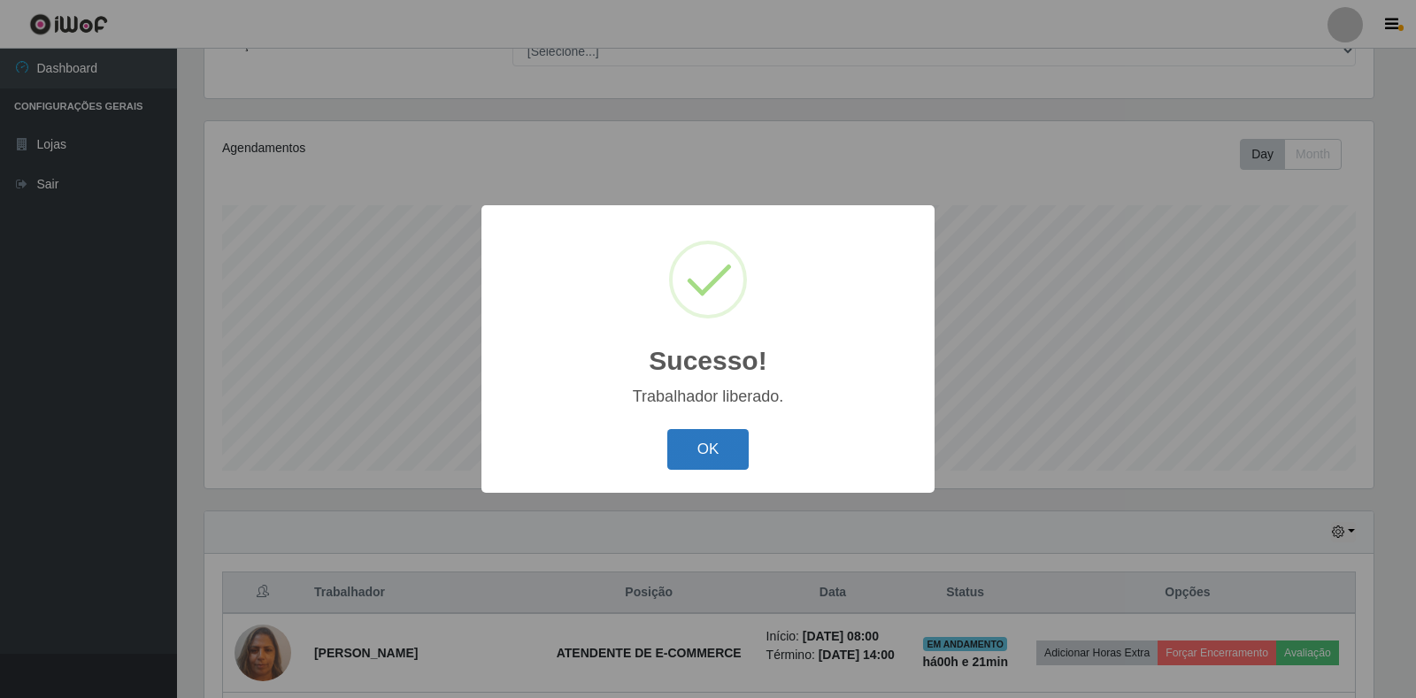
click at [731, 465] on button "OK" at bounding box center [708, 450] width 82 height 42
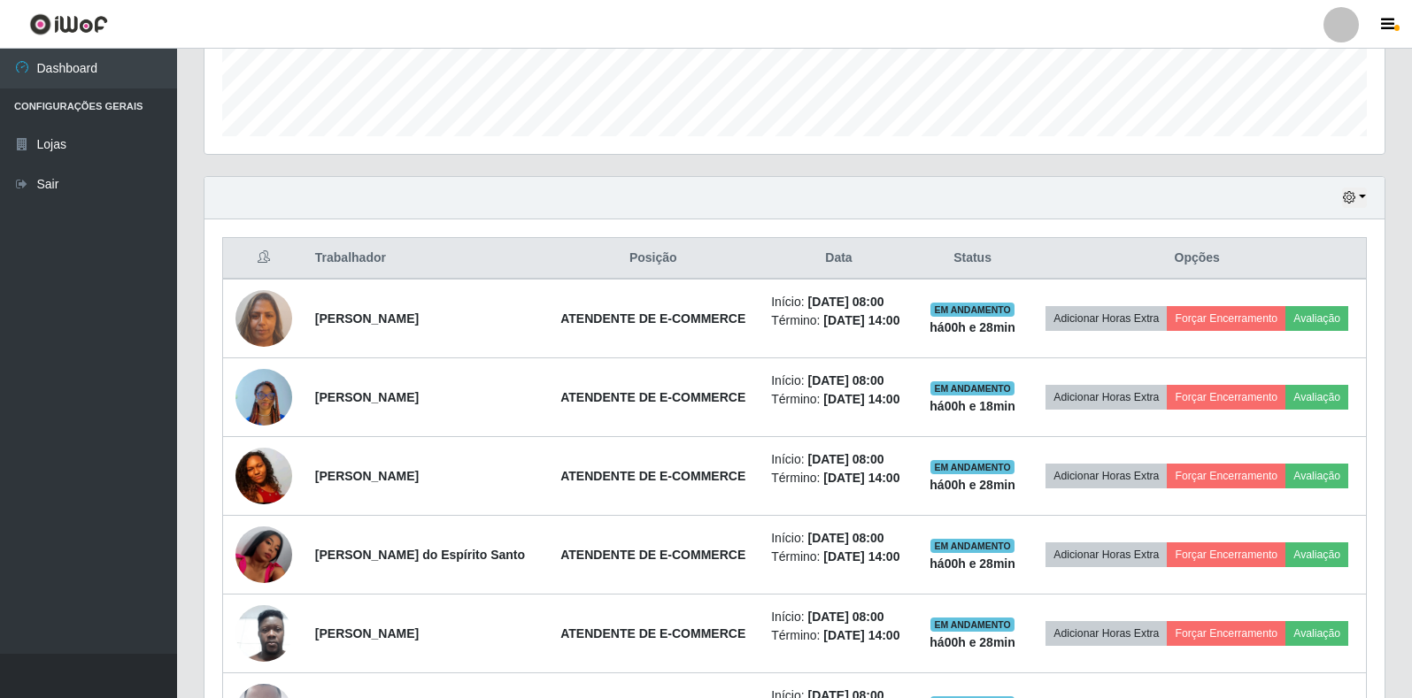
scroll to position [250, 0]
